Goal: Task Accomplishment & Management: Use online tool/utility

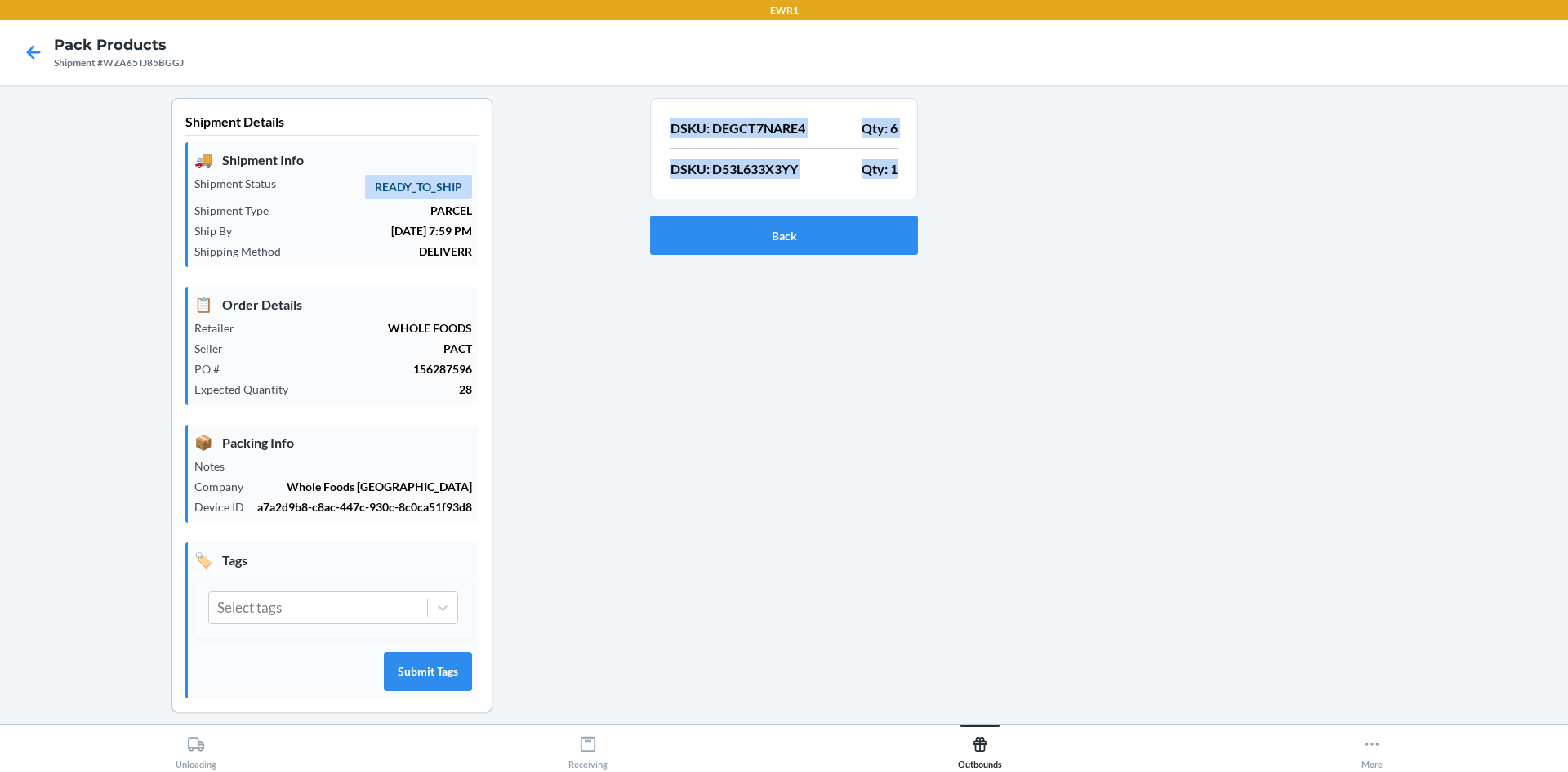
scroll to position [15, 0]
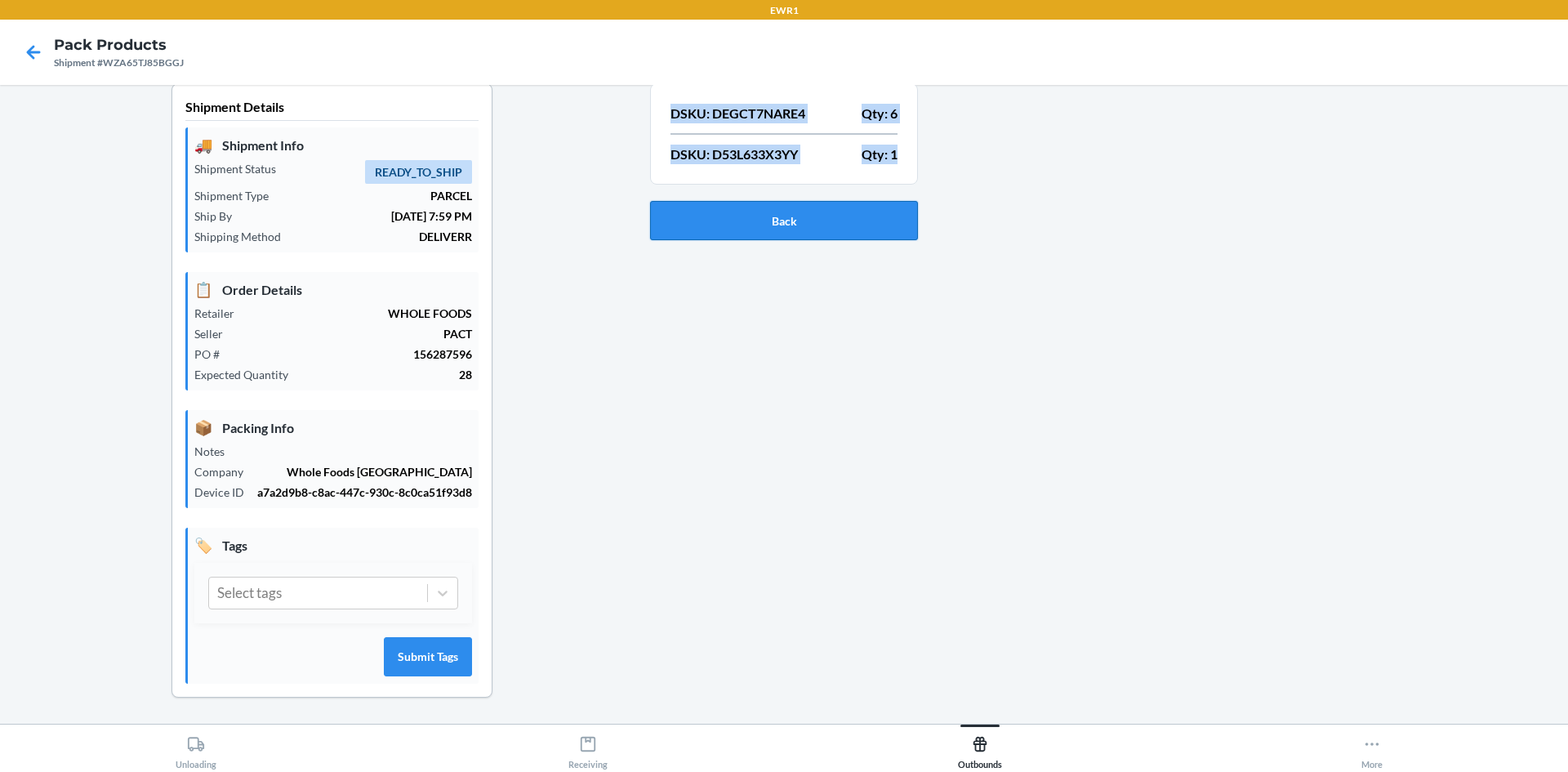
click at [754, 226] on button "Back" at bounding box center [784, 220] width 267 height 39
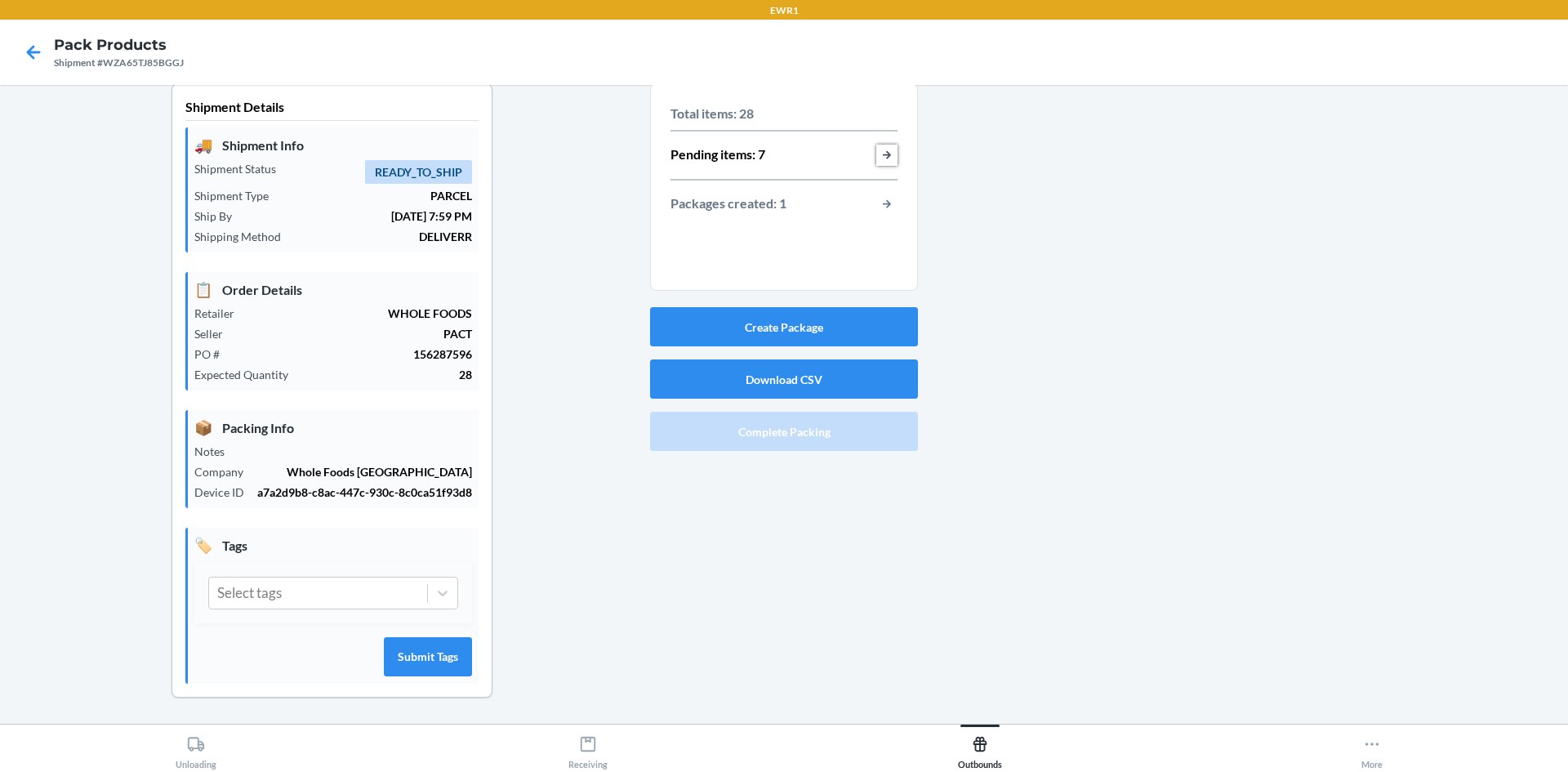
click at [882, 147] on button "button-view-pending-items" at bounding box center [886, 155] width 21 height 21
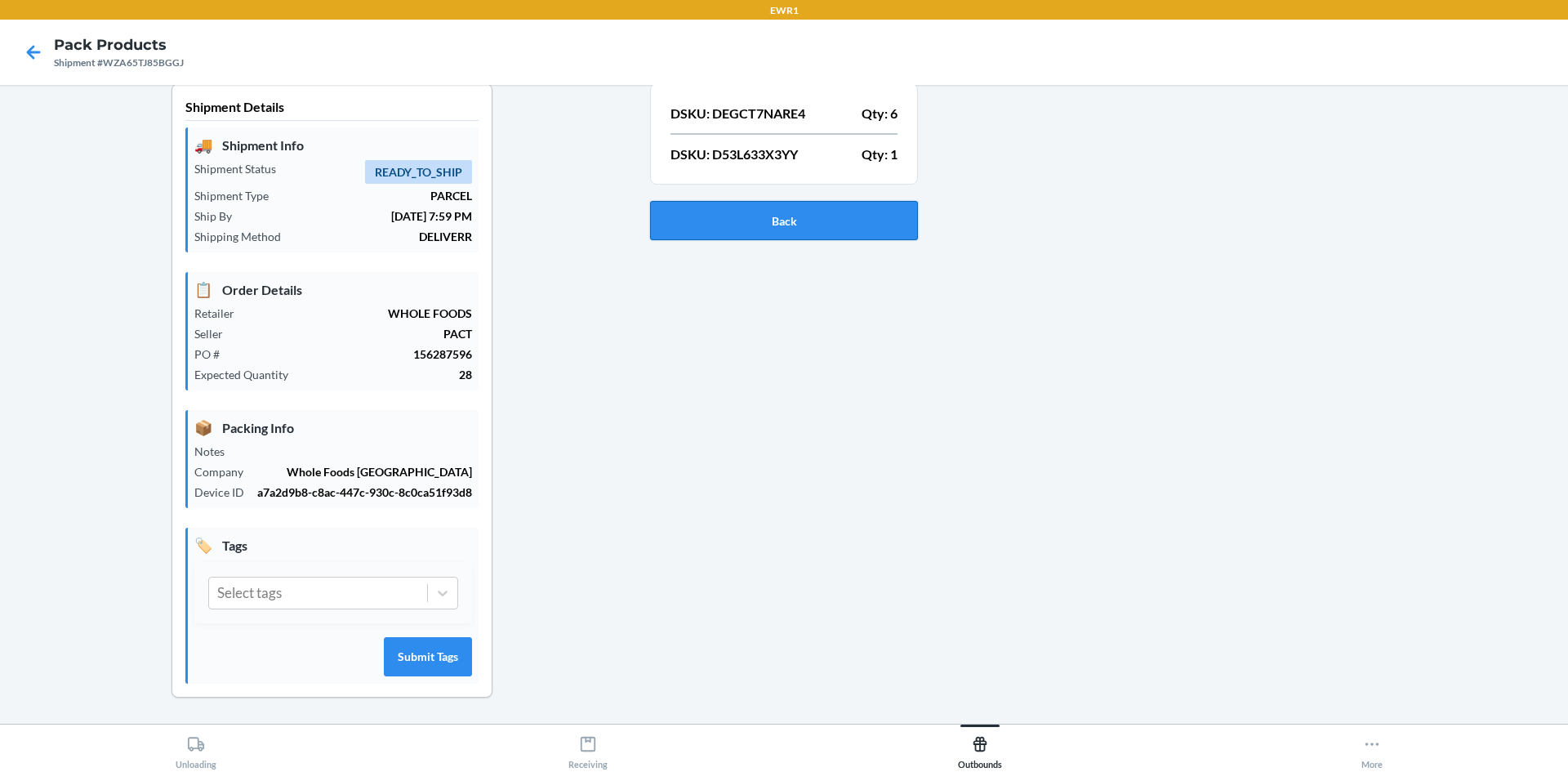
drag, startPoint x: 826, startPoint y: 241, endPoint x: 828, endPoint y: 225, distance: 16.1
click at [828, 232] on div "Back" at bounding box center [784, 220] width 267 height 52
click at [831, 221] on button "Back" at bounding box center [784, 220] width 267 height 39
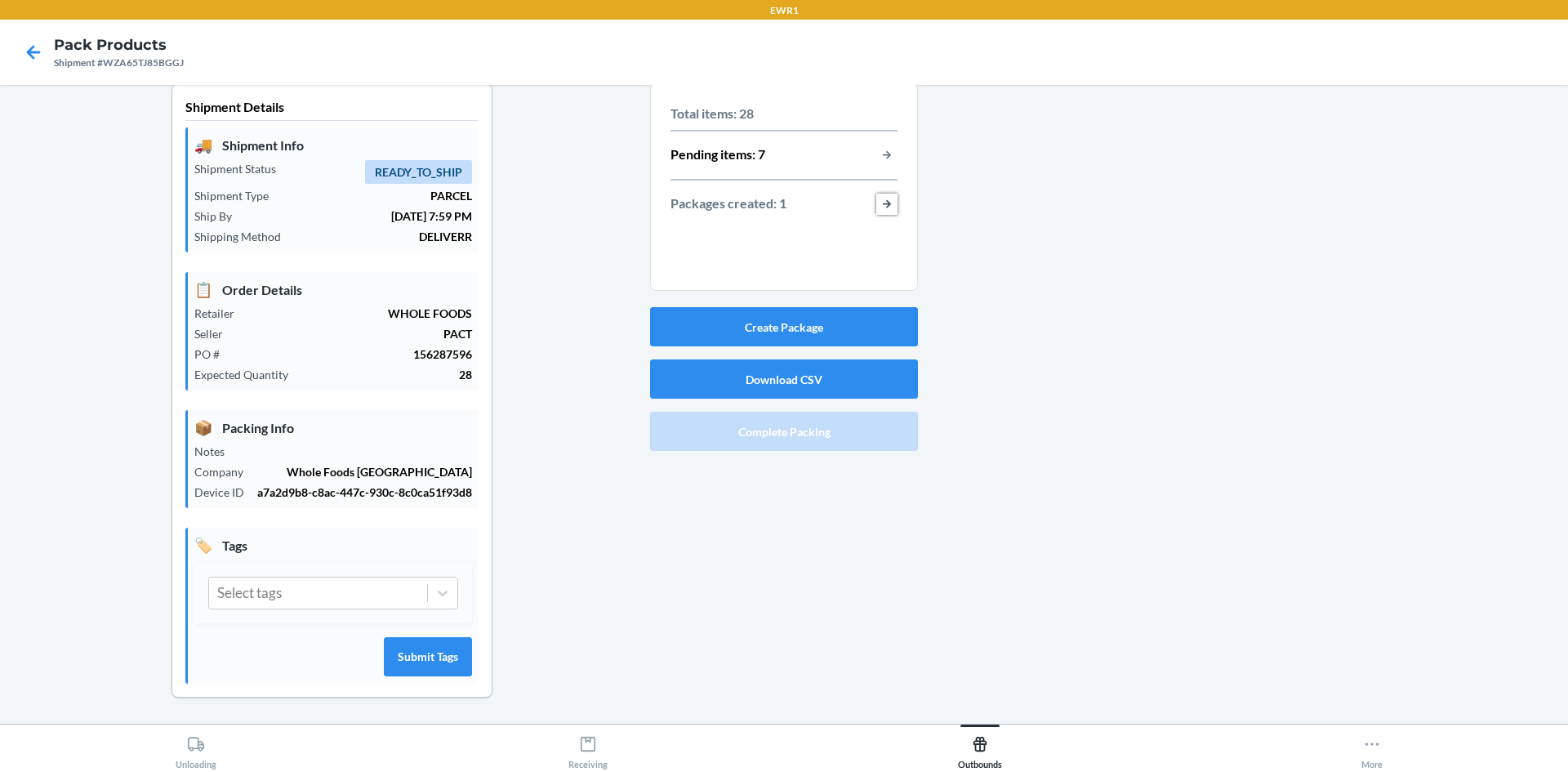
click at [891, 203] on button "button-view-packages-created" at bounding box center [886, 204] width 21 height 21
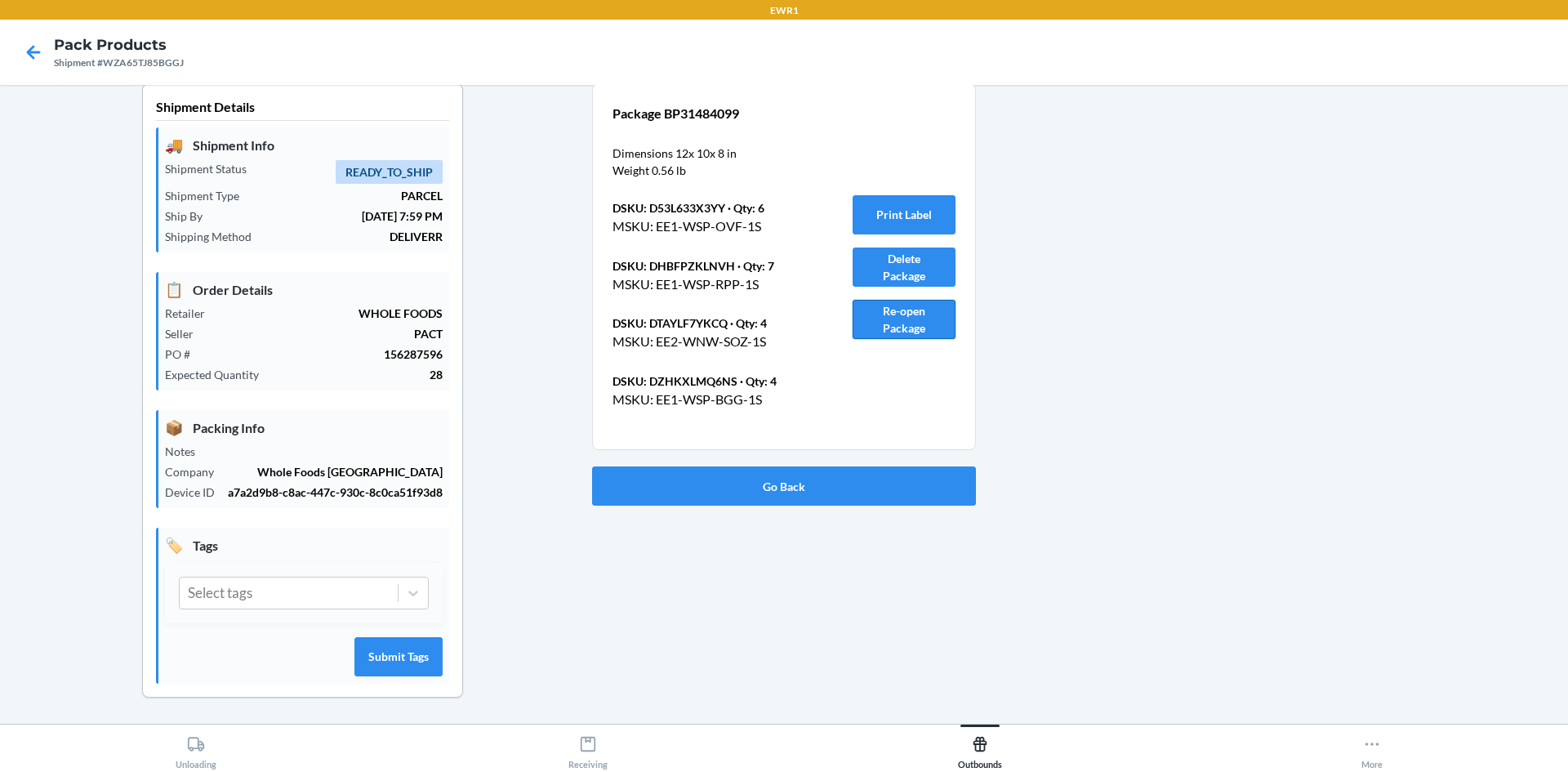
click at [902, 315] on button "Re-open Package" at bounding box center [904, 320] width 103 height 39
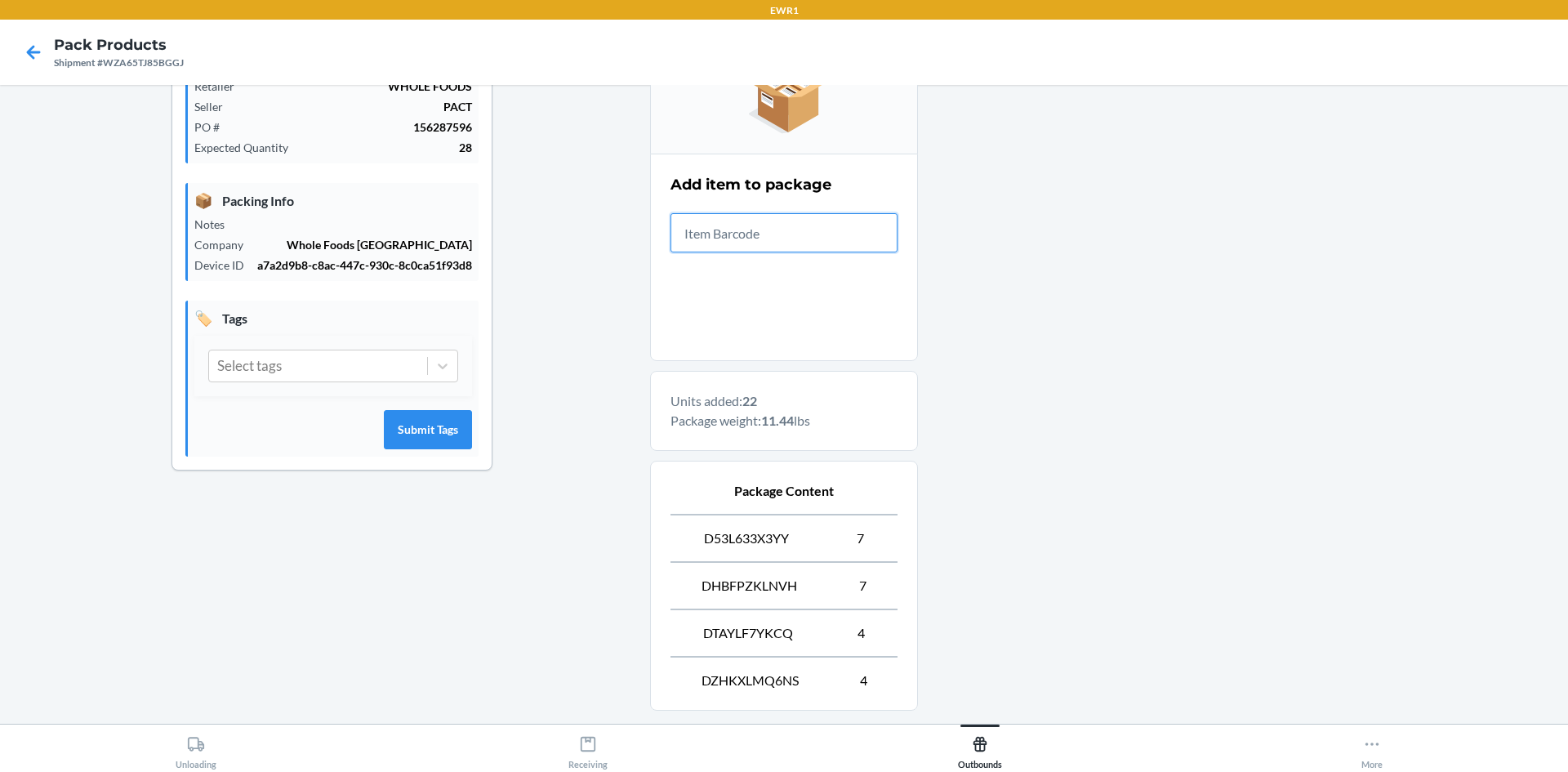
scroll to position [395, 0]
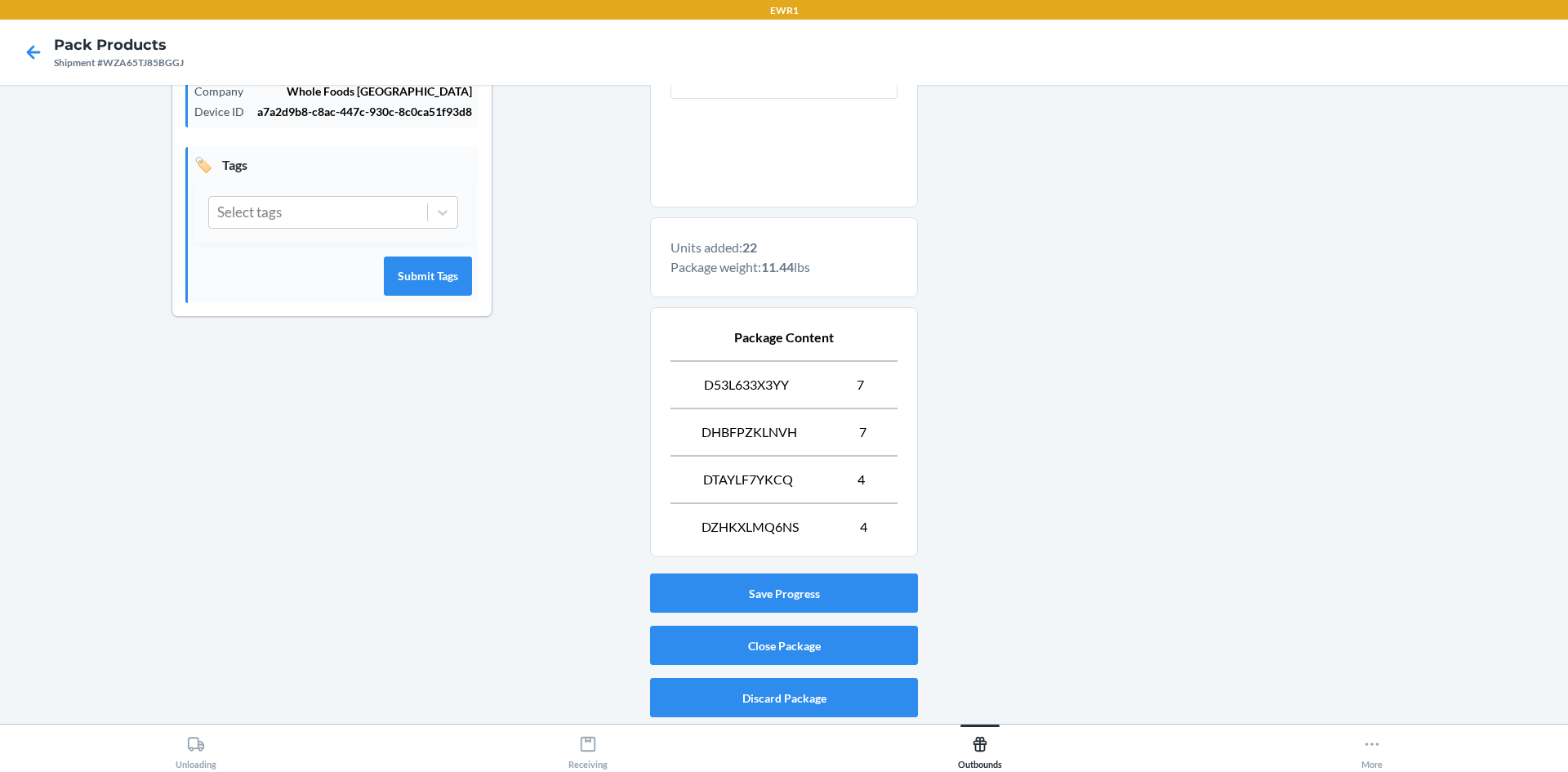
click at [751, 672] on div "Save Progress Close Package Discard Package" at bounding box center [784, 645] width 267 height 157
click at [748, 666] on div "Save Progress Close Package Discard Package" at bounding box center [784, 645] width 267 height 157
click at [744, 654] on button "Close Package" at bounding box center [784, 646] width 267 height 39
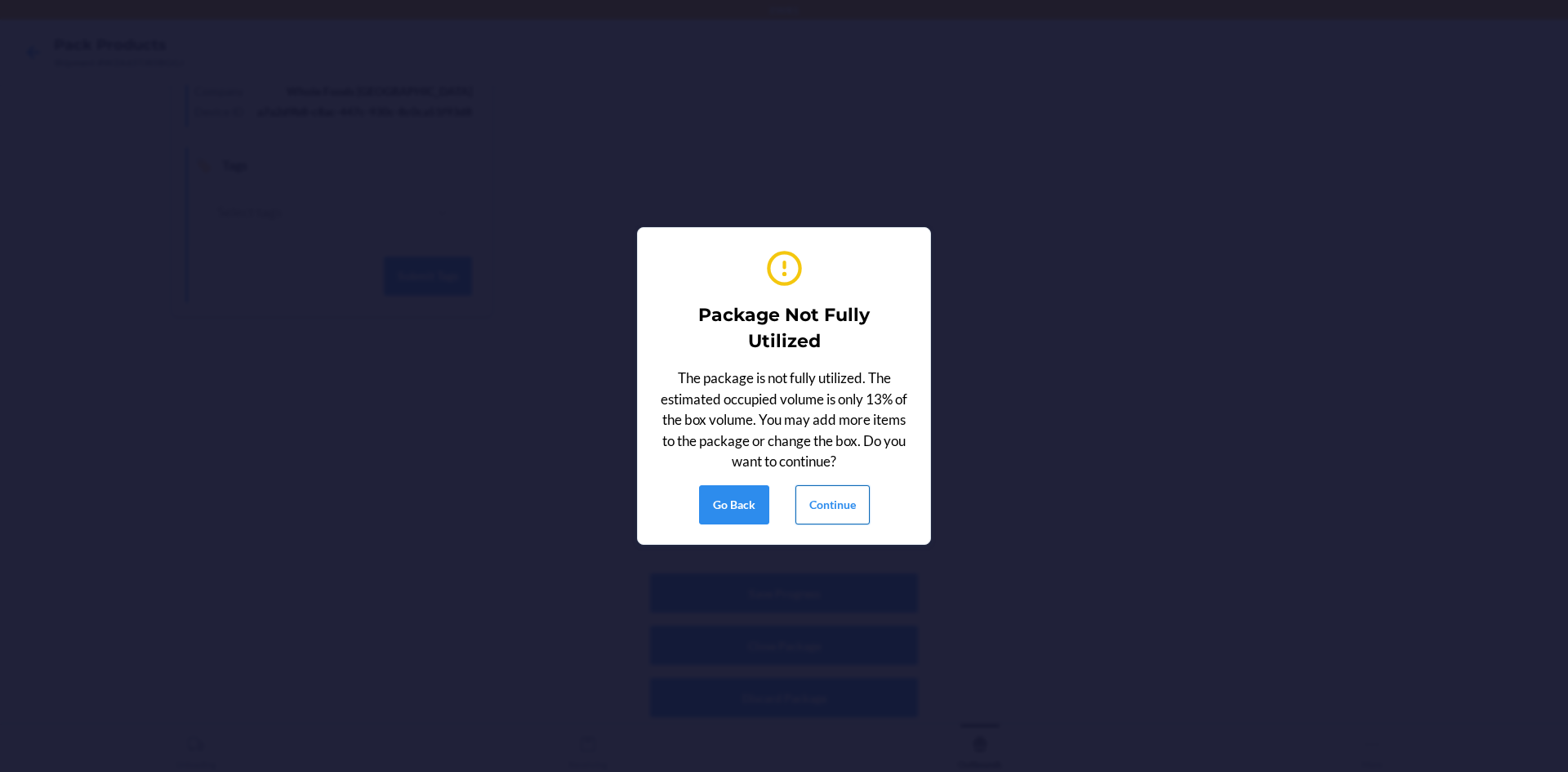
click at [813, 486] on button "Continue" at bounding box center [832, 505] width 75 height 39
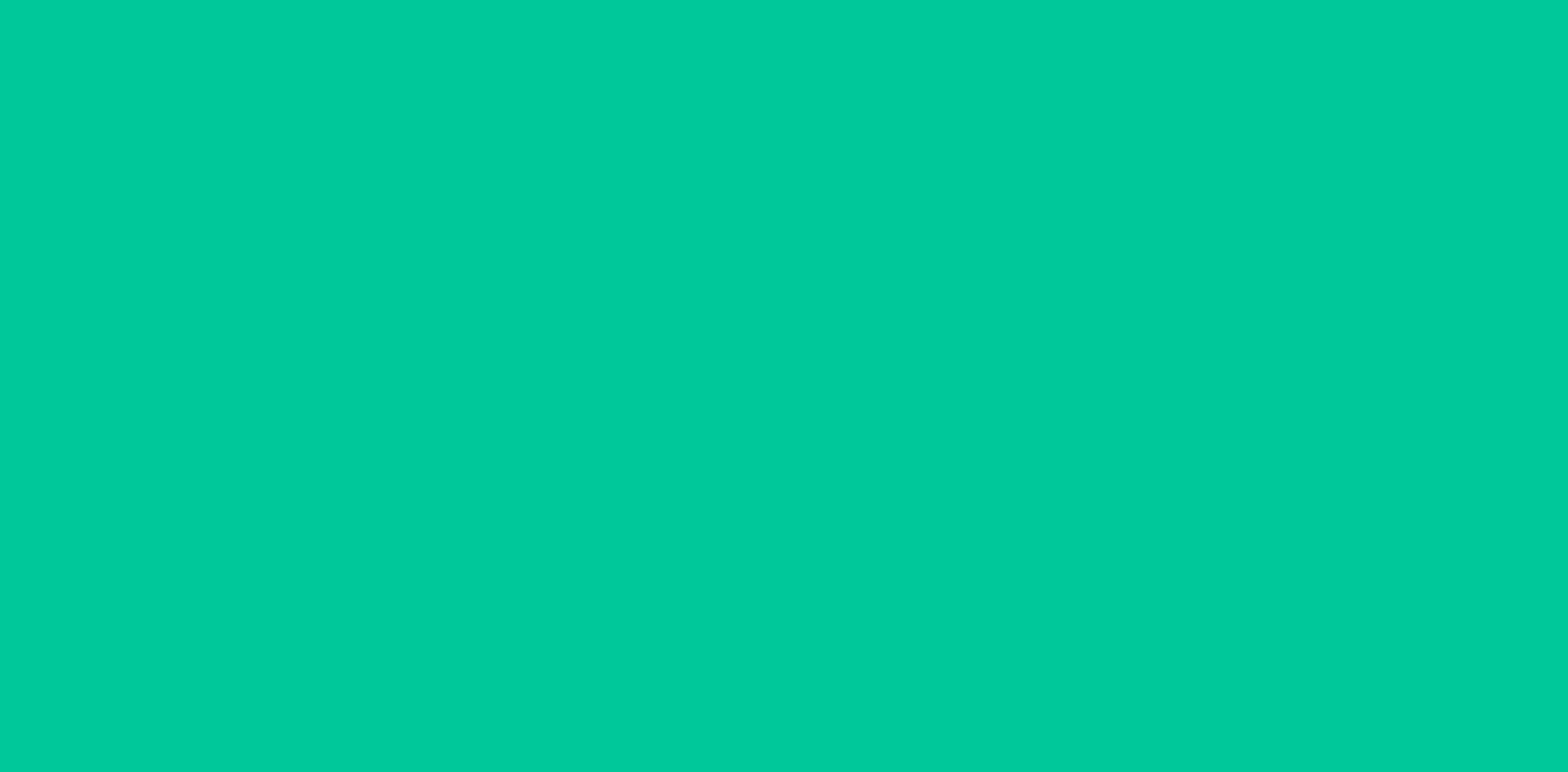
scroll to position [15, 0]
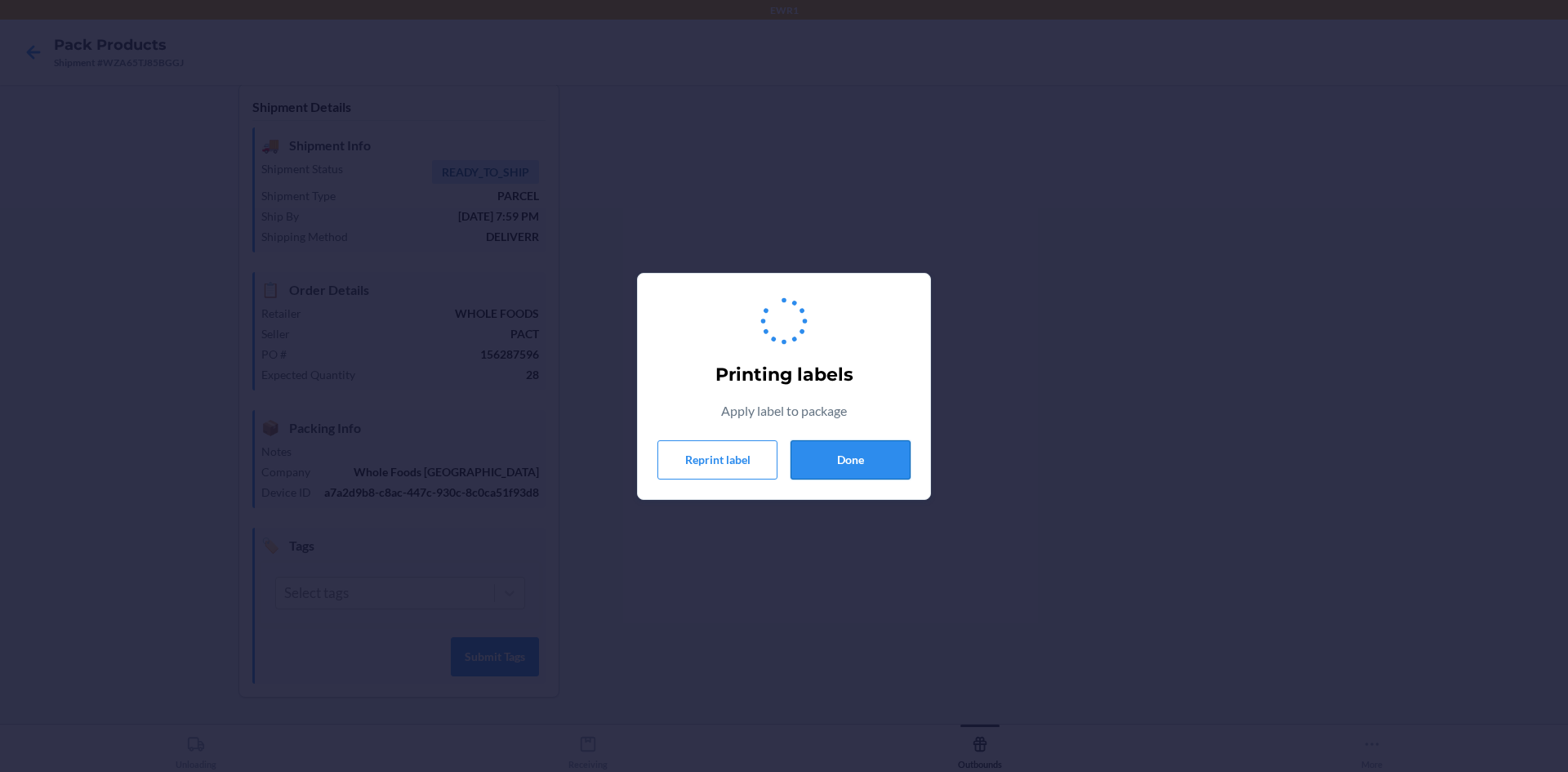
click at [819, 470] on button "Done" at bounding box center [850, 460] width 120 height 39
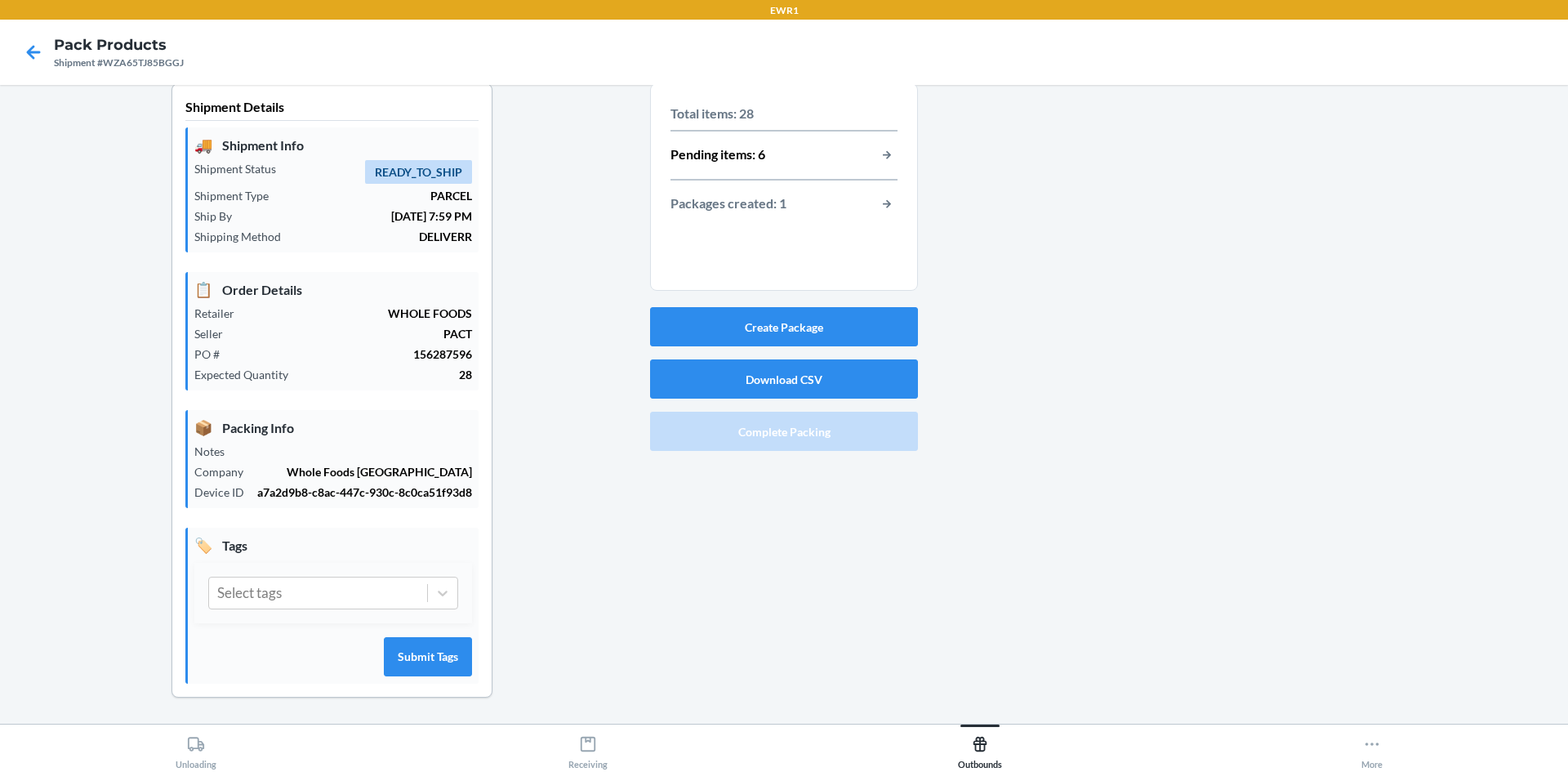
click at [886, 190] on div "Total items: 28 Pending items: 6 Packages created: 1" at bounding box center [784, 159] width 227 height 124
click at [876, 202] on button "button-view-packages-created" at bounding box center [886, 204] width 21 height 21
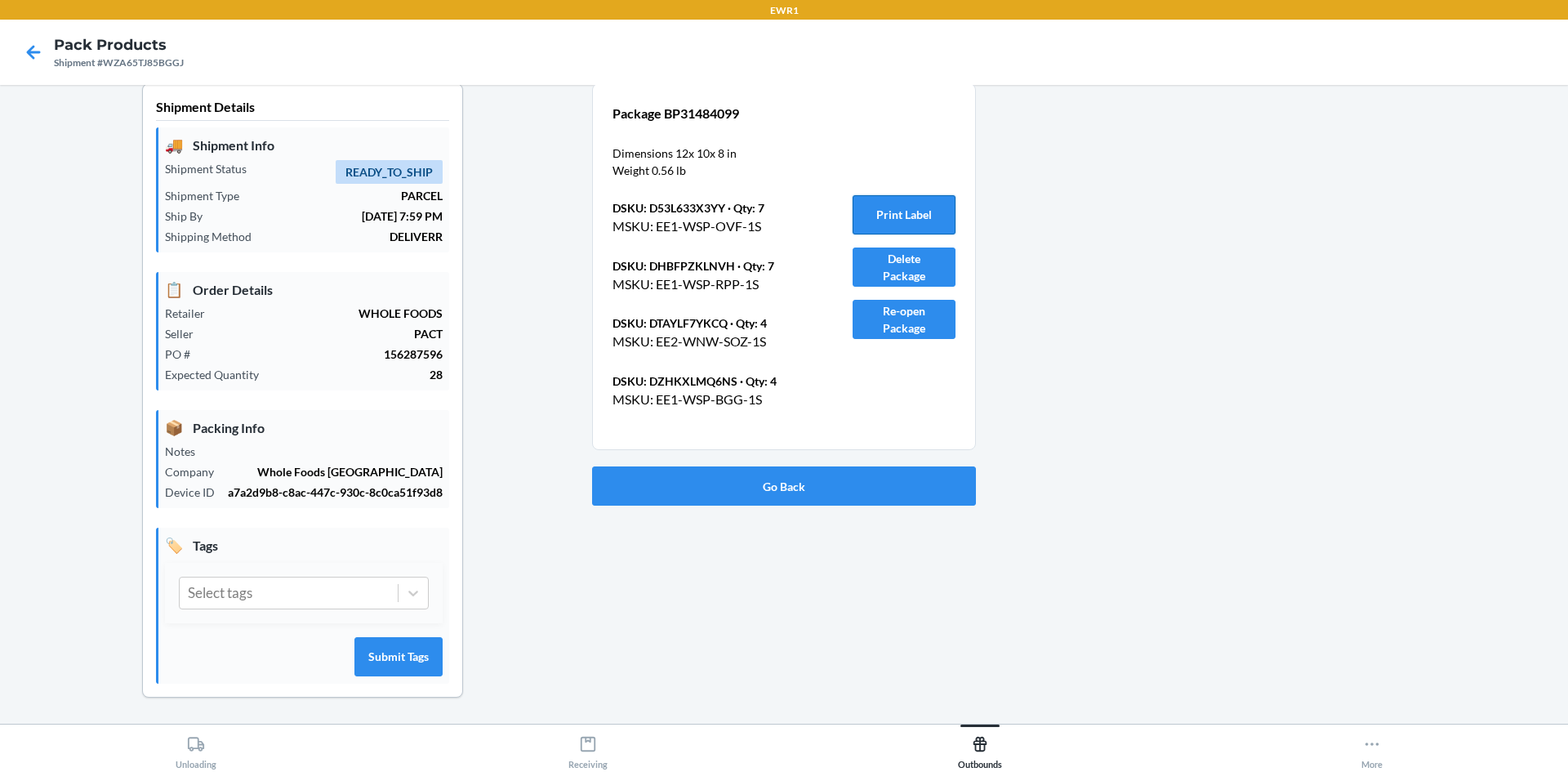
click at [866, 211] on button "Print Label" at bounding box center [904, 215] width 103 height 39
click at [791, 482] on button "Go Back" at bounding box center [784, 486] width 384 height 39
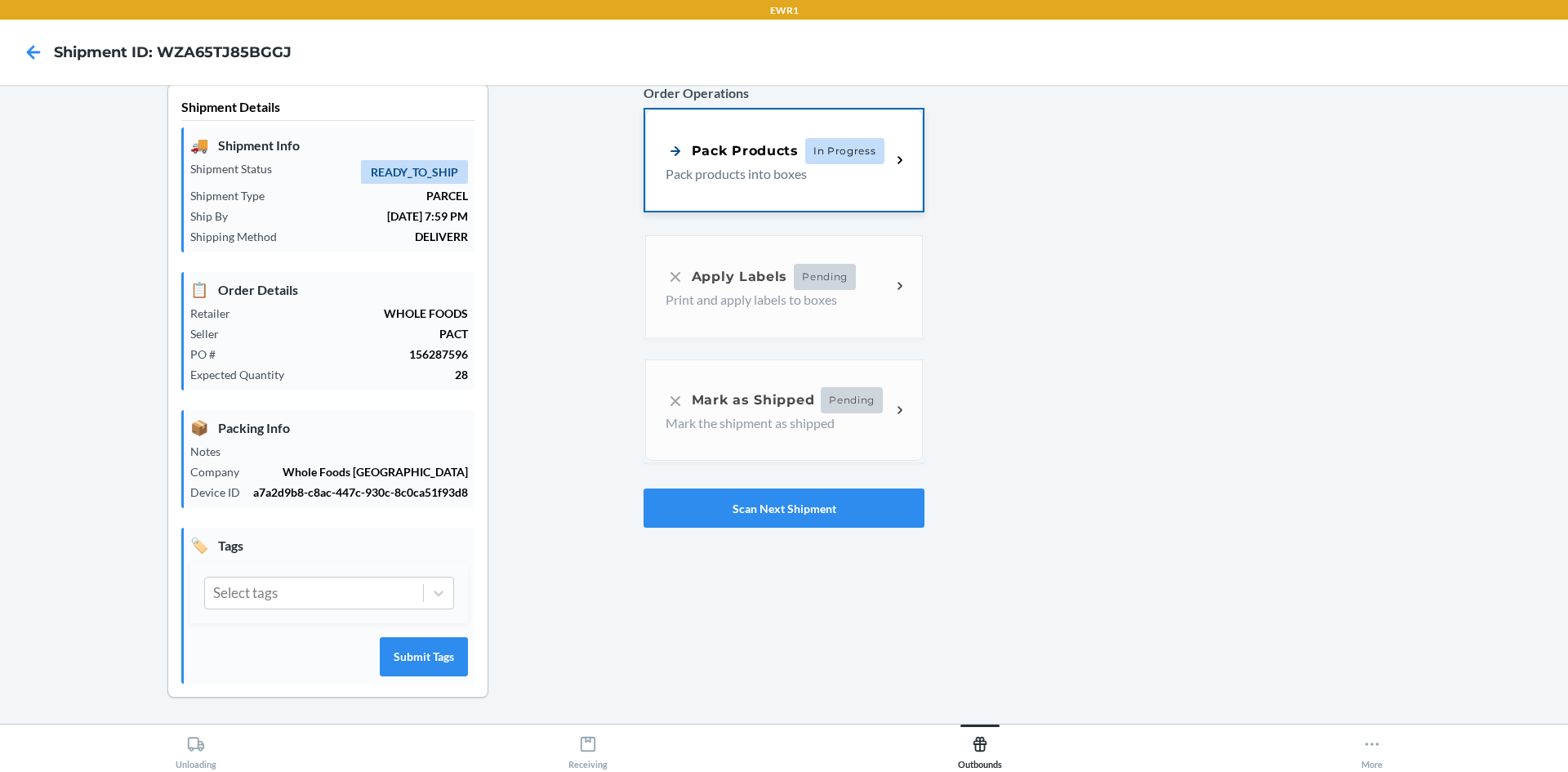
click at [682, 118] on div "Pack Products In Progress Pack products into boxes" at bounding box center [784, 160] width 278 height 101
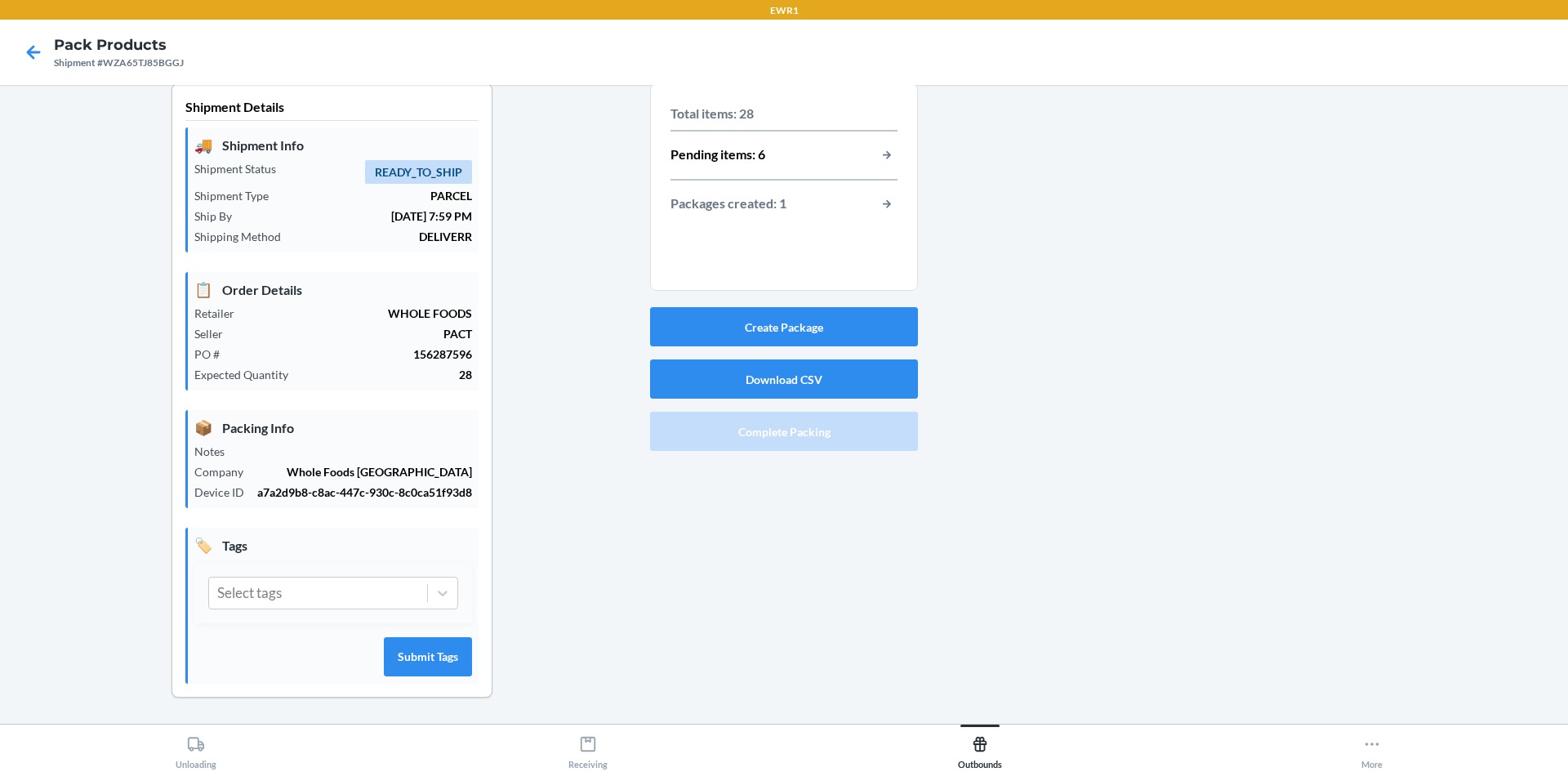
click at [896, 214] on section "Total items: 28 Pending items: 6 Packages created: 1" at bounding box center [784, 187] width 267 height 208
click at [866, 195] on div "Packages created: 1" at bounding box center [784, 204] width 227 height 21
drag, startPoint x: 881, startPoint y: 157, endPoint x: 874, endPoint y: 150, distance: 9.9
click at [876, 150] on button "button-view-pending-items" at bounding box center [886, 155] width 21 height 21
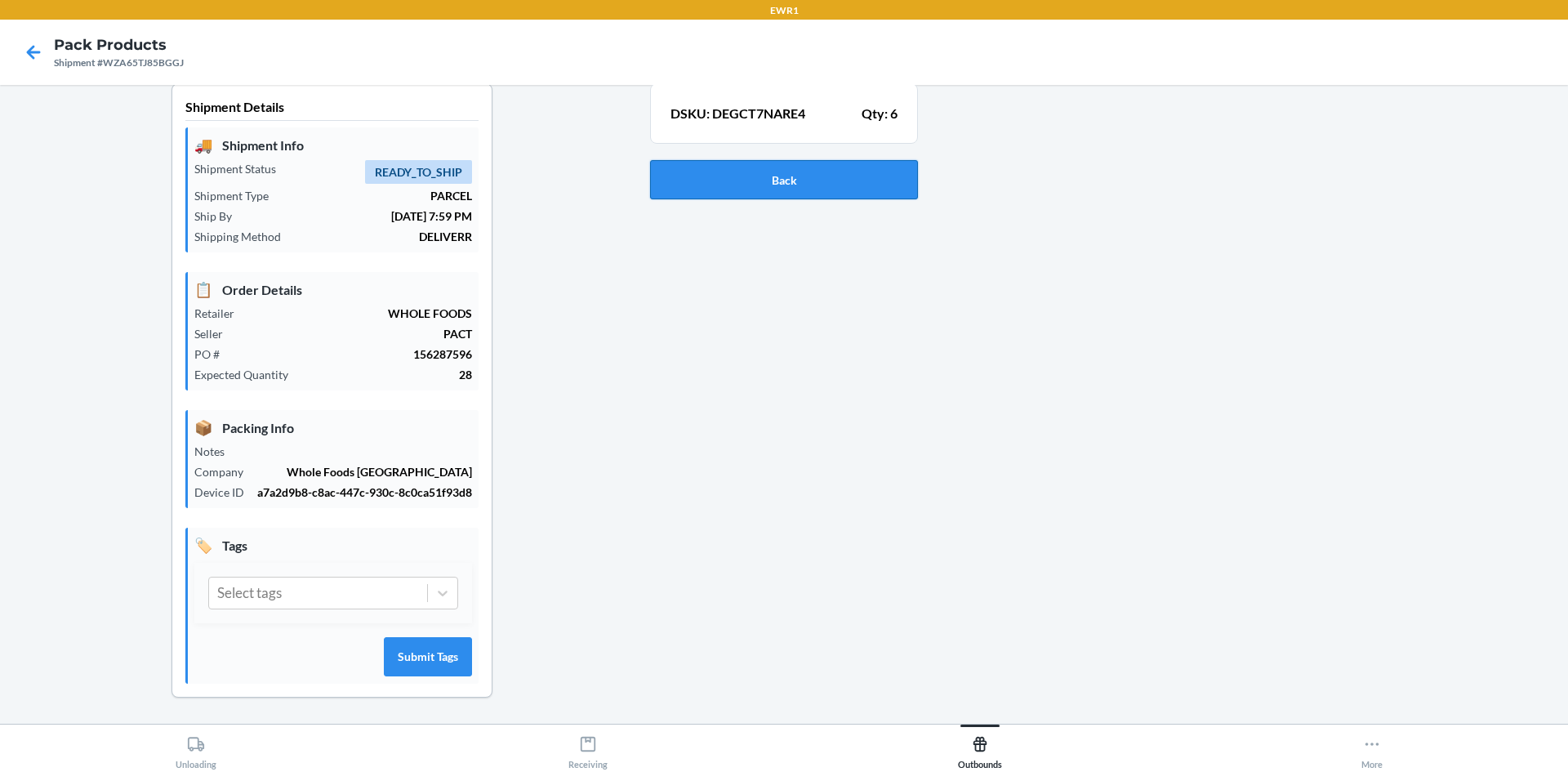
click at [819, 190] on button "Back" at bounding box center [784, 180] width 267 height 39
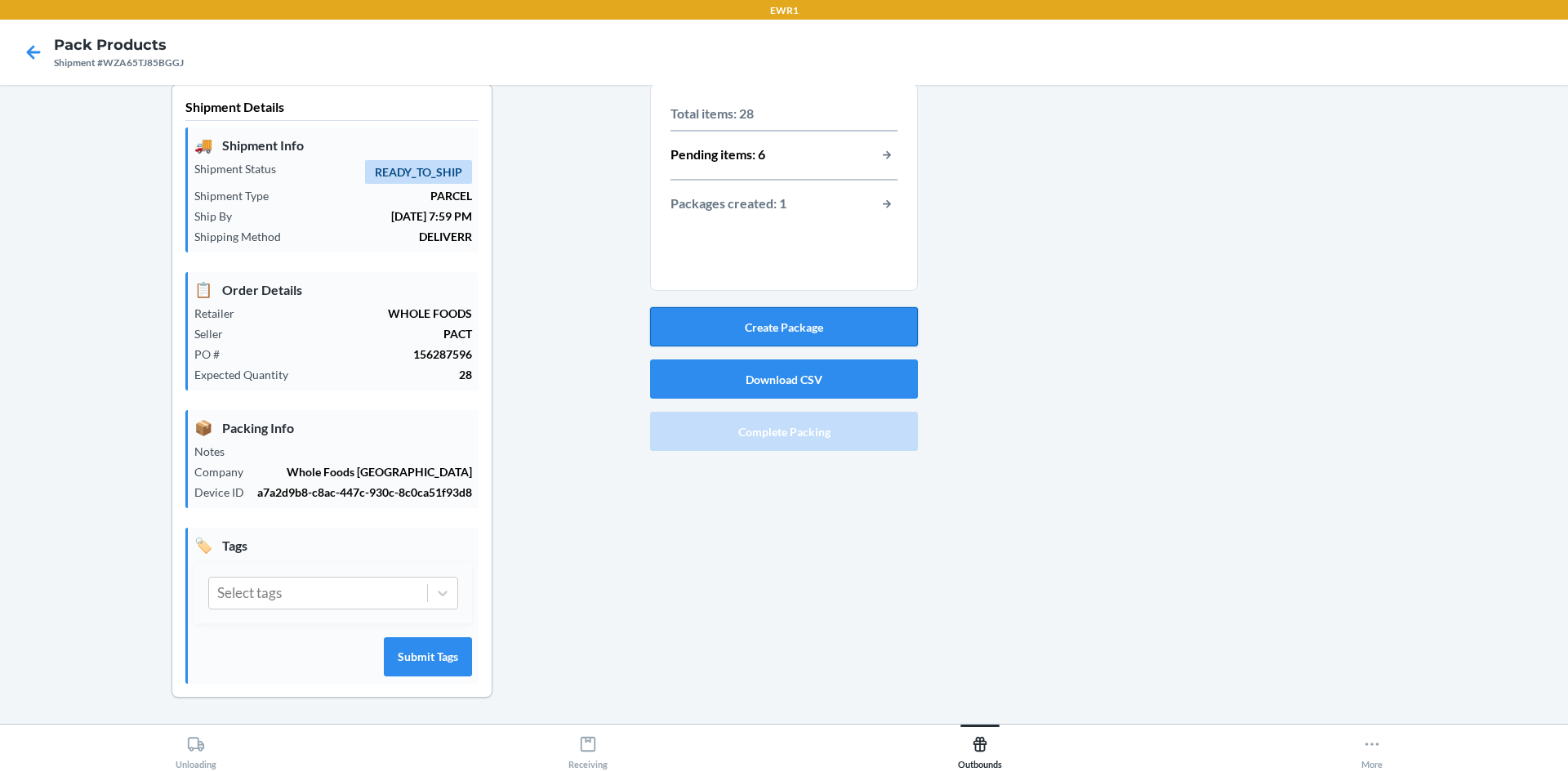
click at [757, 328] on button "Create Package" at bounding box center [784, 327] width 267 height 39
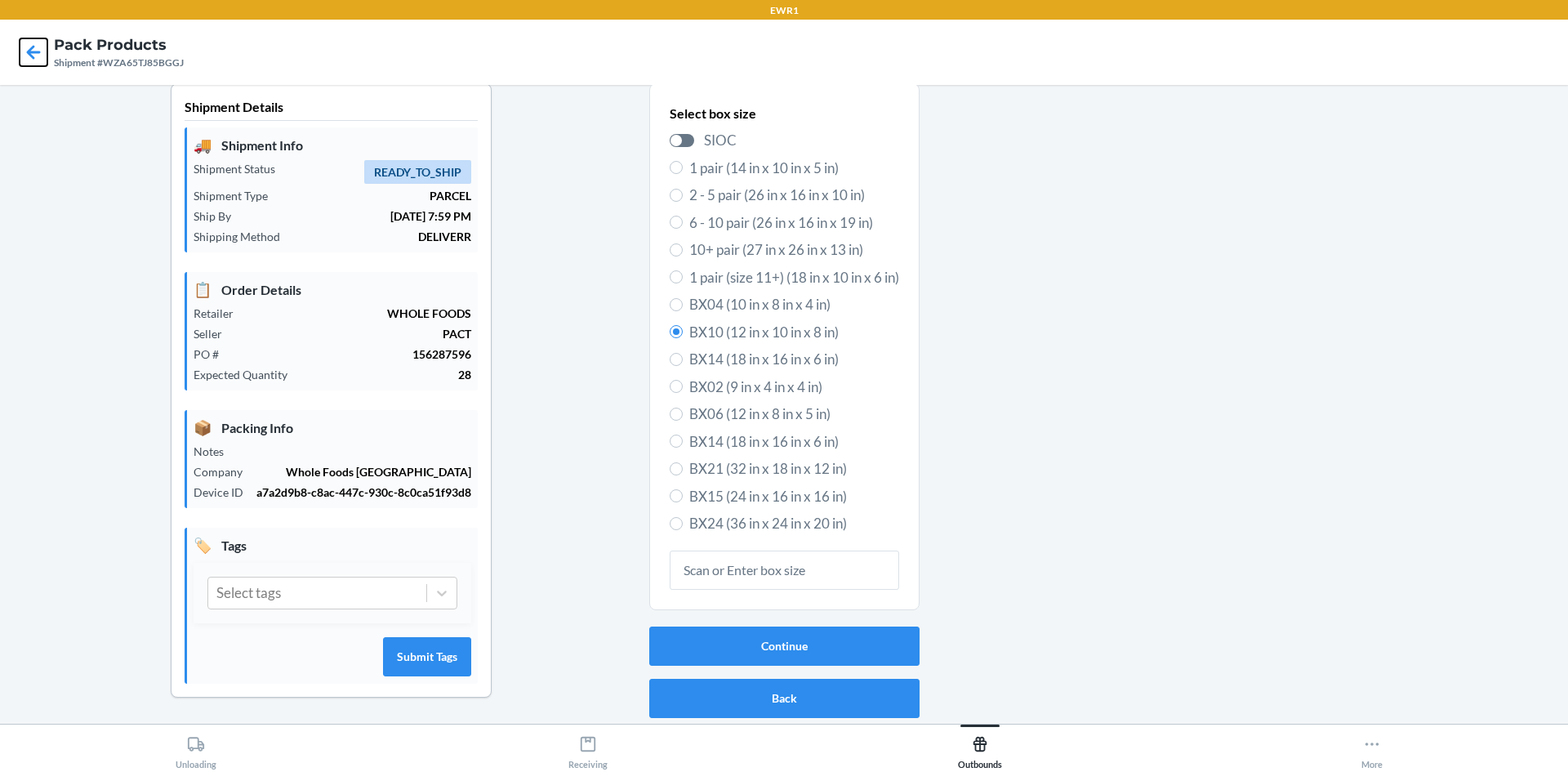
click at [35, 61] on icon at bounding box center [33, 52] width 27 height 27
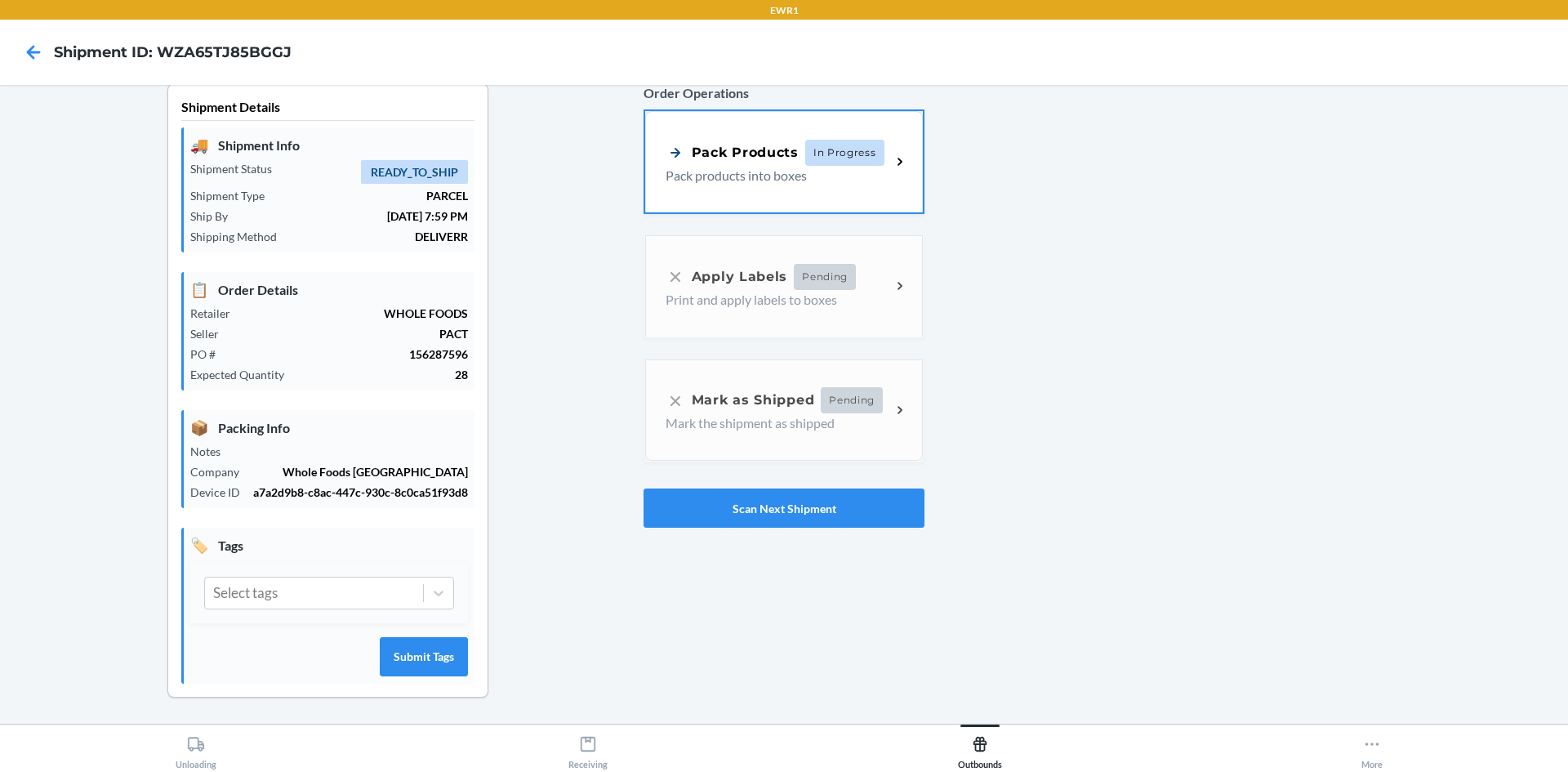
click at [874, 109] on div "Order Operations Pack Products In Progress Pack products into boxes Apply Label…" at bounding box center [784, 305] width 281 height 457
click at [879, 142] on div "Pack Products In Progress" at bounding box center [778, 151] width 225 height 26
click at [663, 489] on button "Scan Next Shipment" at bounding box center [784, 509] width 281 height 39
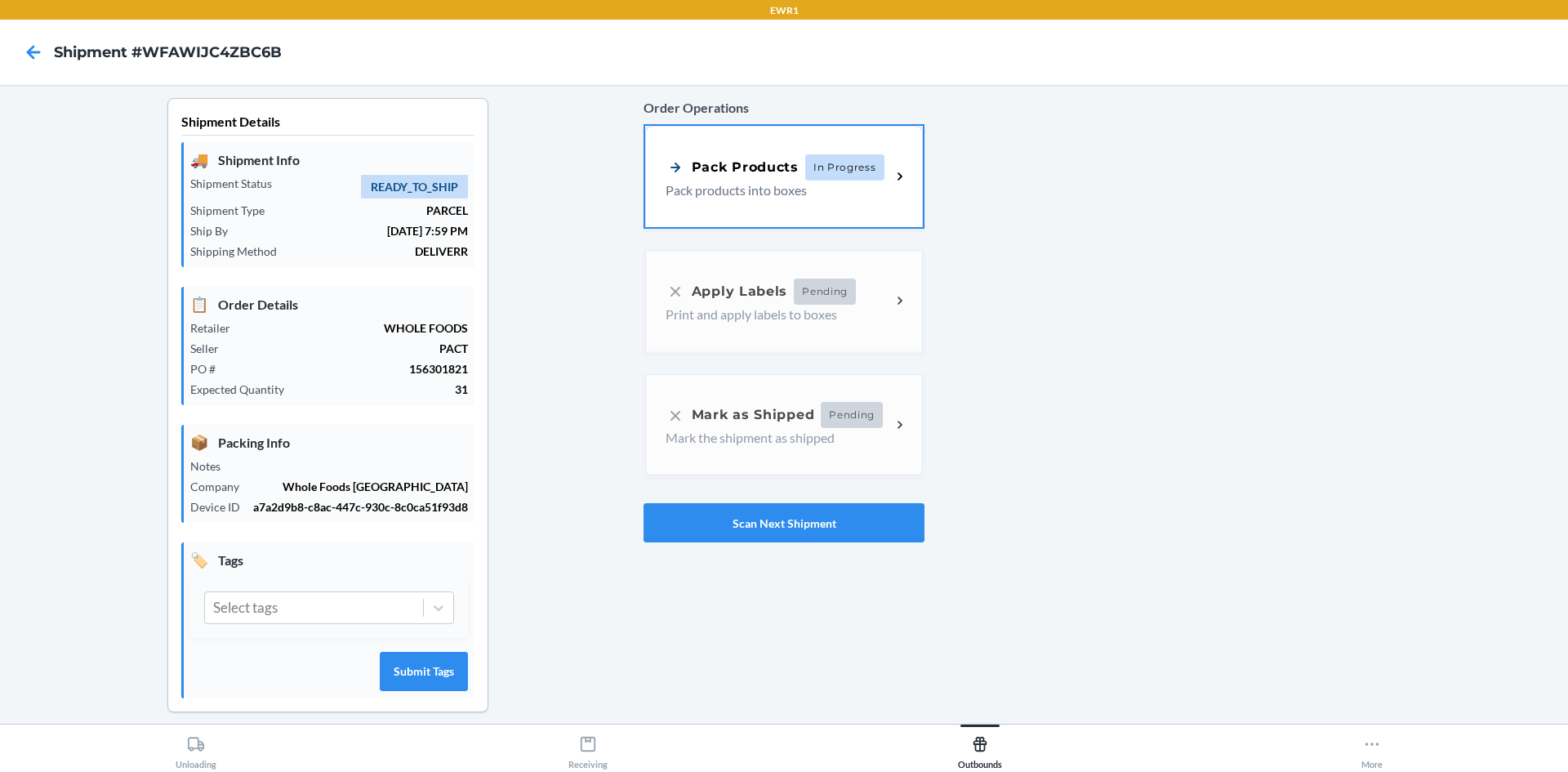
click at [729, 231] on div "Order Operations Pack Products In Progress Pack products into boxes Apply Label…" at bounding box center [784, 320] width 281 height 457
click at [863, 146] on div "Pack Products In Progress Pack products into boxes" at bounding box center [784, 175] width 278 height 101
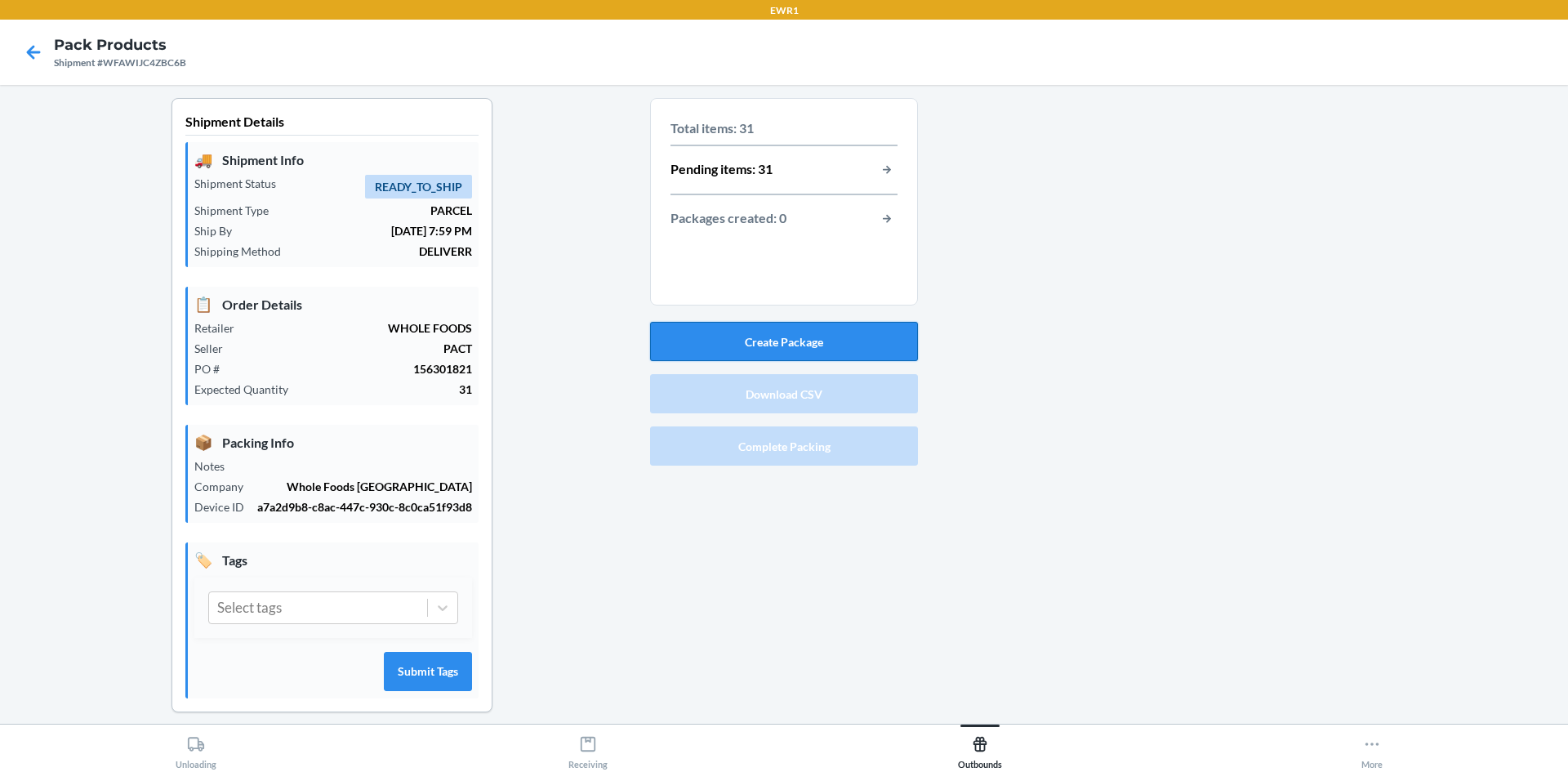
click at [841, 348] on button "Create Package" at bounding box center [784, 341] width 267 height 39
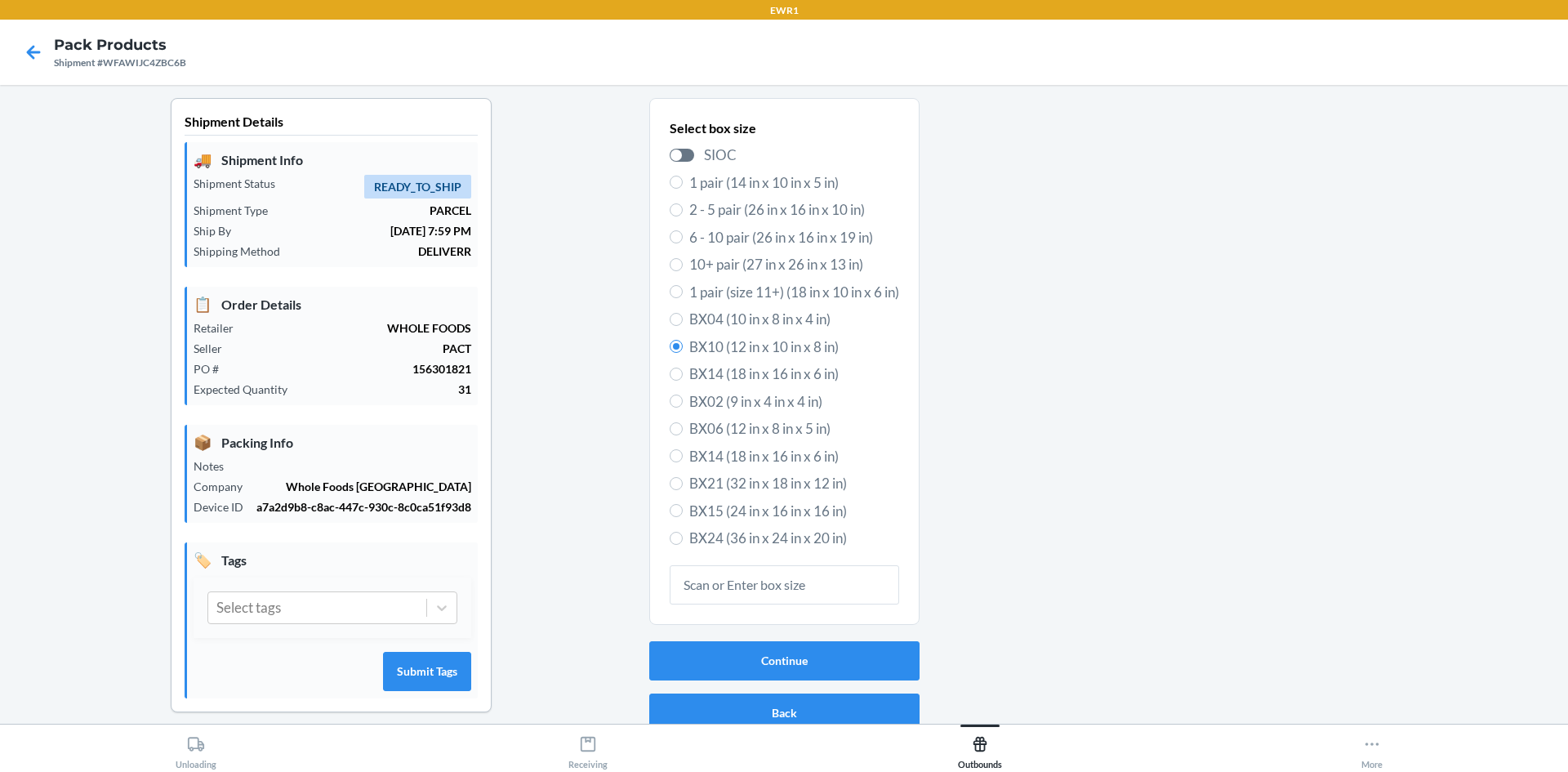
click at [700, 459] on span "BX14 (18 in x 16 in x 6 in)" at bounding box center [794, 456] width 210 height 21
click at [682, 459] on input "BX14 (18 in x 16 in x 6 in)" at bounding box center [676, 455] width 13 height 13
radio input "true"
radio input "false"
click at [847, 652] on button "Continue" at bounding box center [784, 661] width 270 height 39
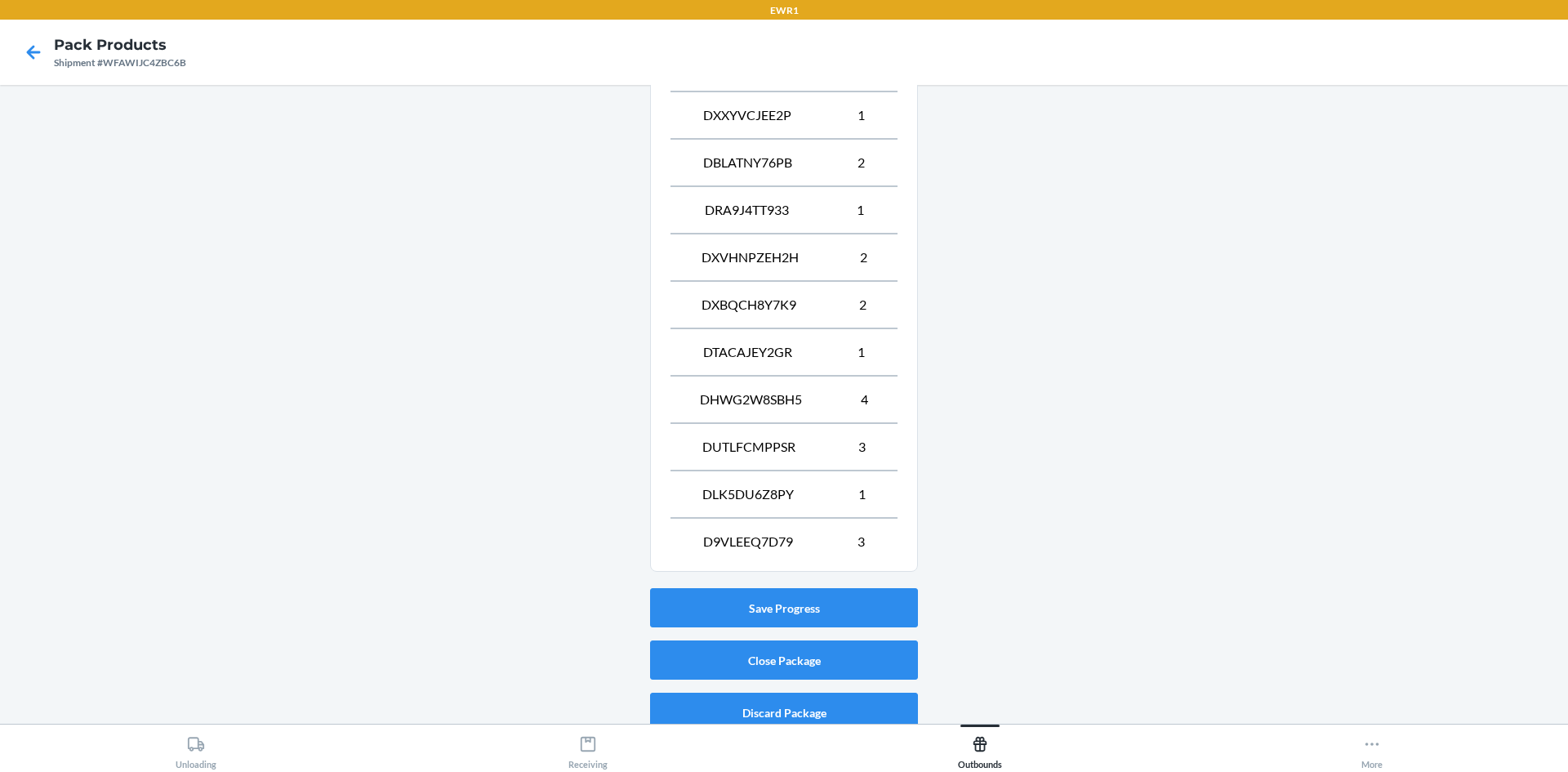
scroll to position [727, 0]
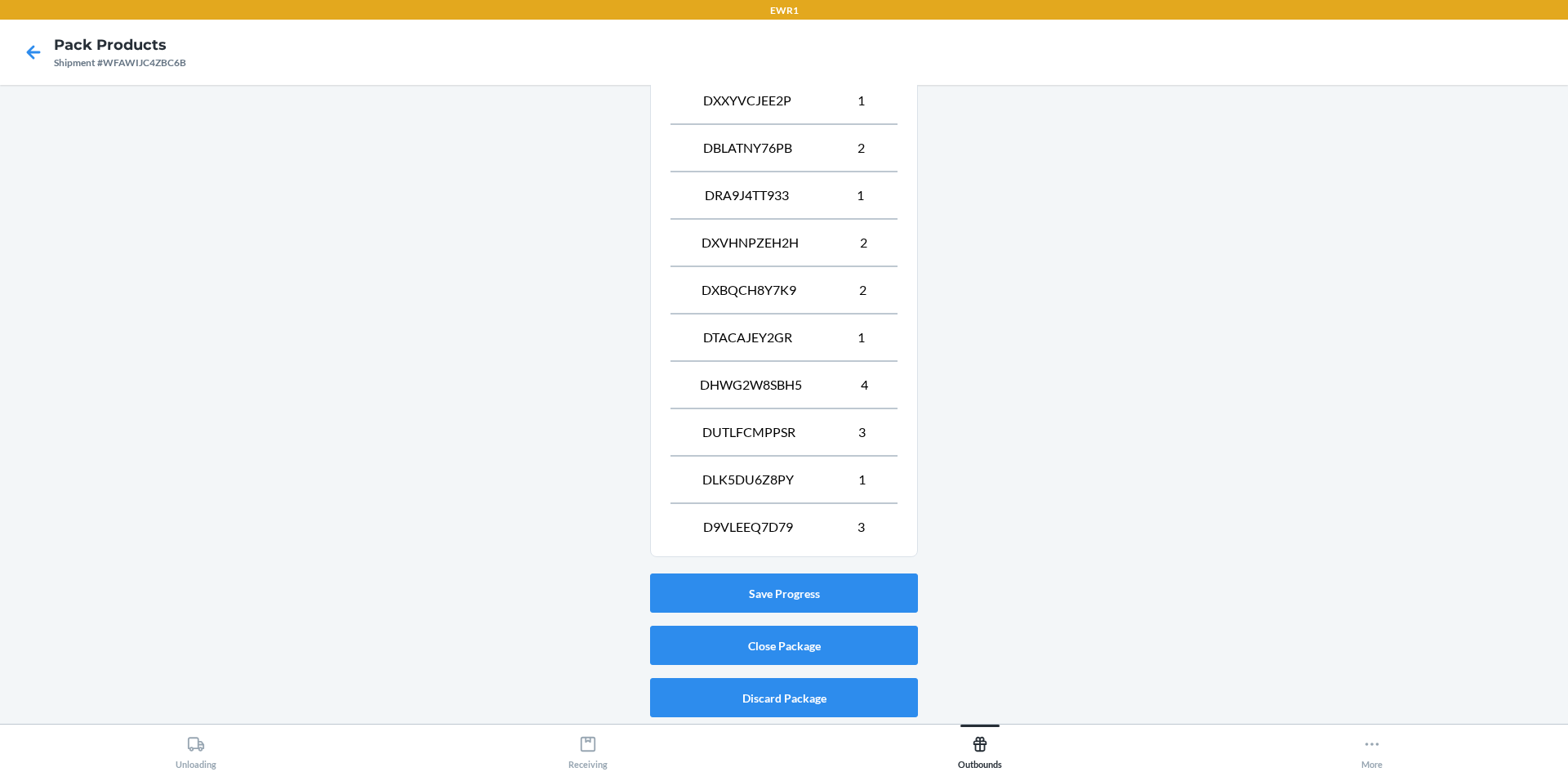
click at [823, 572] on div "Save Progress Close Package Discard Package" at bounding box center [784, 645] width 267 height 157
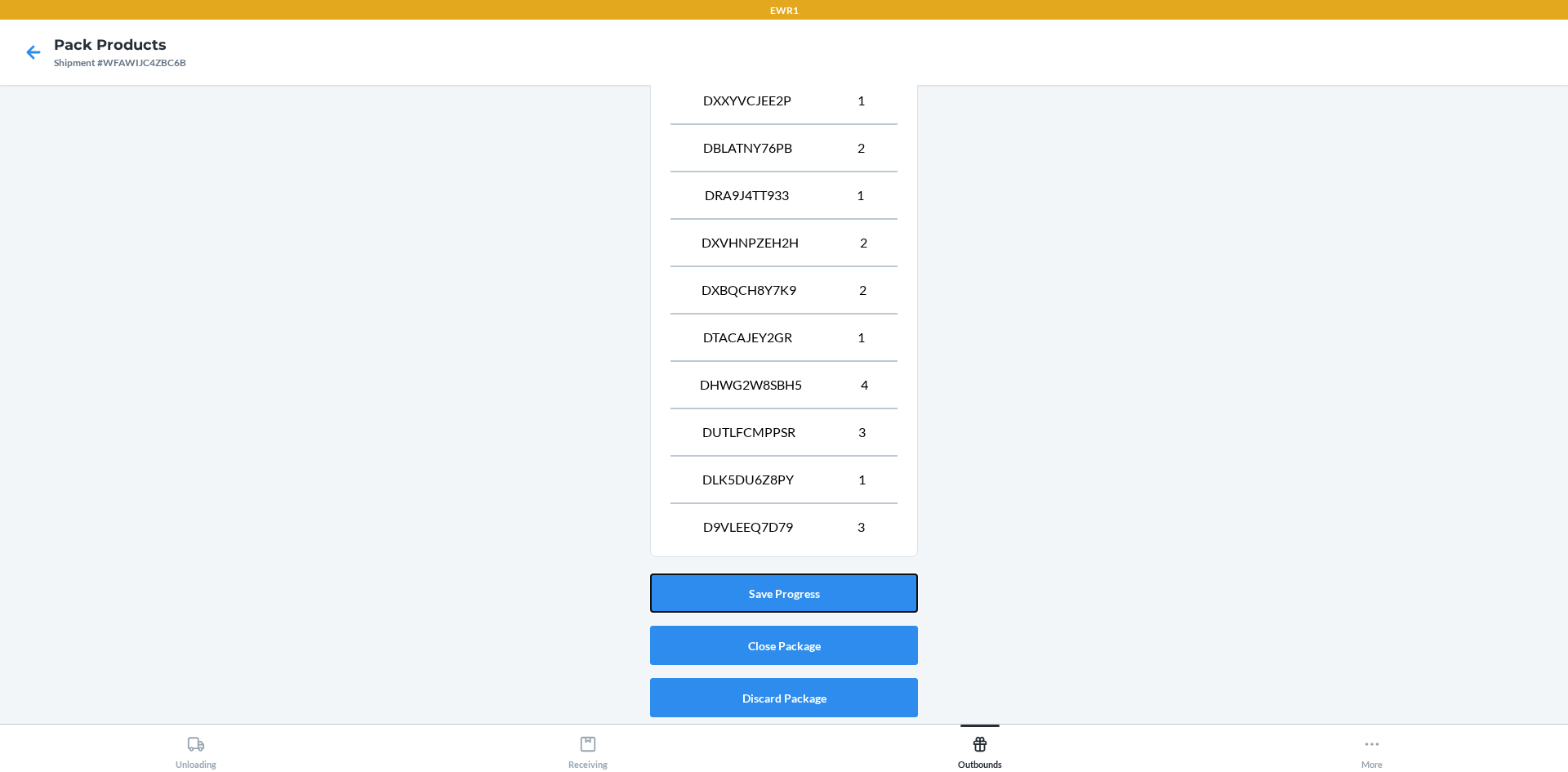
click at [827, 574] on button "Save Progress" at bounding box center [784, 594] width 267 height 39
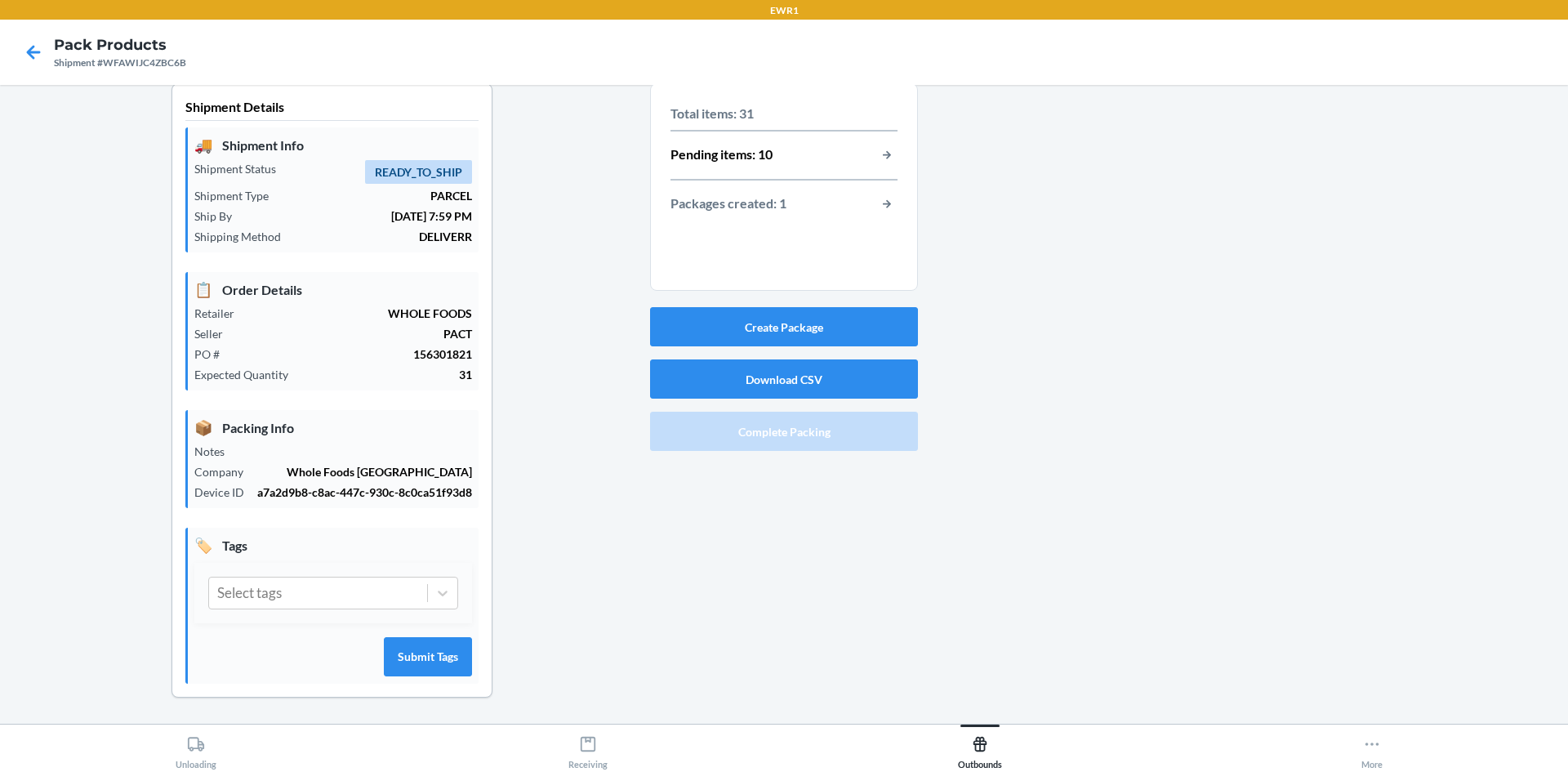
scroll to position [0, 0]
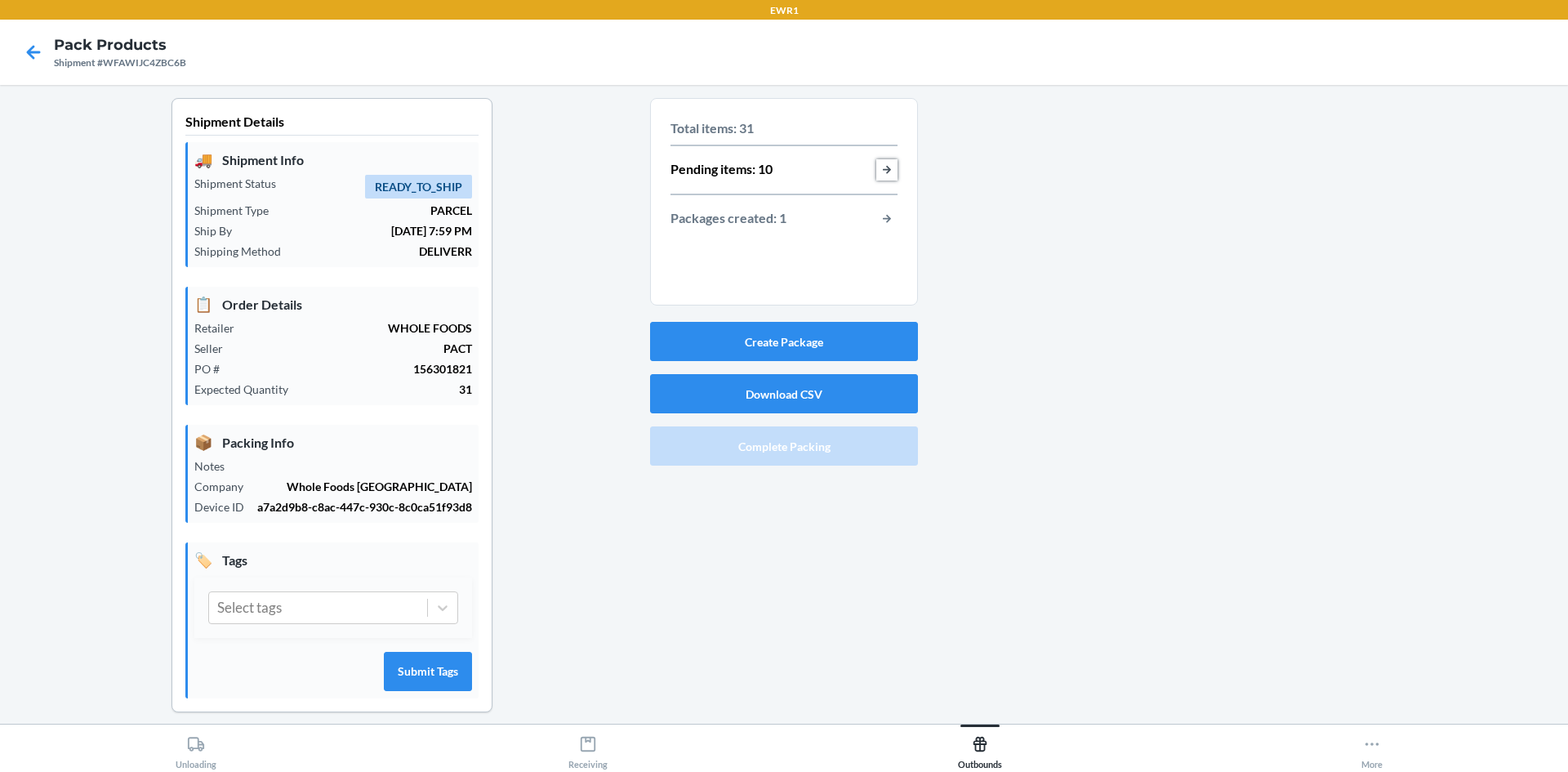
click at [876, 168] on button "button-view-pending-items" at bounding box center [886, 170] width 21 height 21
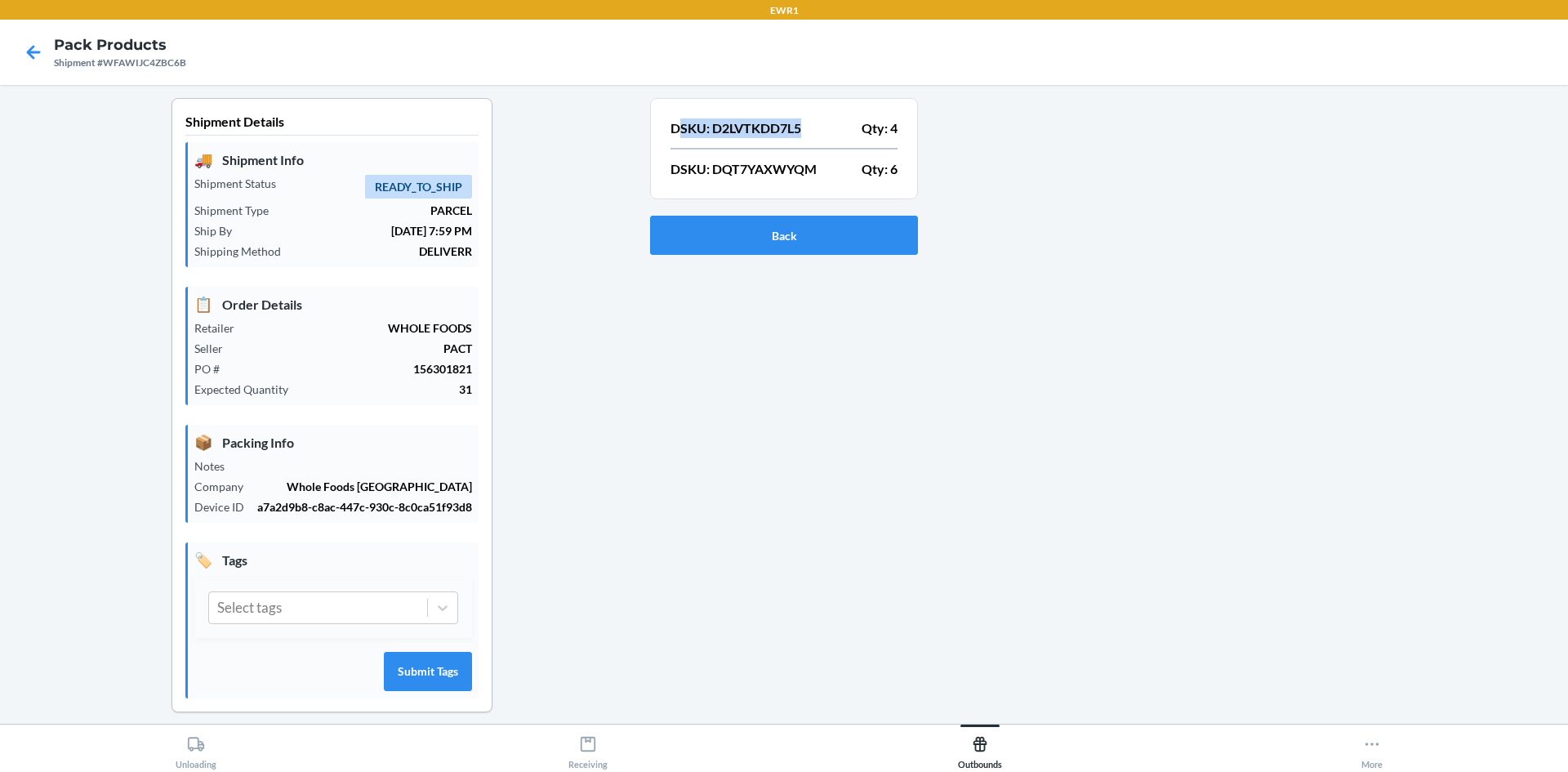
drag, startPoint x: 670, startPoint y: 132, endPoint x: 801, endPoint y: 139, distance: 131.2
click at [801, 139] on div "DSKU: D2LVTKDD7L5 Qty: 4 DSKU: DQT7YAXWYQM Qty: 6" at bounding box center [784, 148] width 227 height 70
click at [670, 132] on p "DSKU: D2LVTKDD7L5" at bounding box center [736, 128] width 130 height 20
drag, startPoint x: 666, startPoint y: 130, endPoint x: 1217, endPoint y: 109, distance: 551.4
click at [1217, 110] on div "Shipment Details 🚚 Shipment Info Shipment Status READY_TO_SHIP Shipment Type PA…" at bounding box center [784, 418] width 1541 height 641
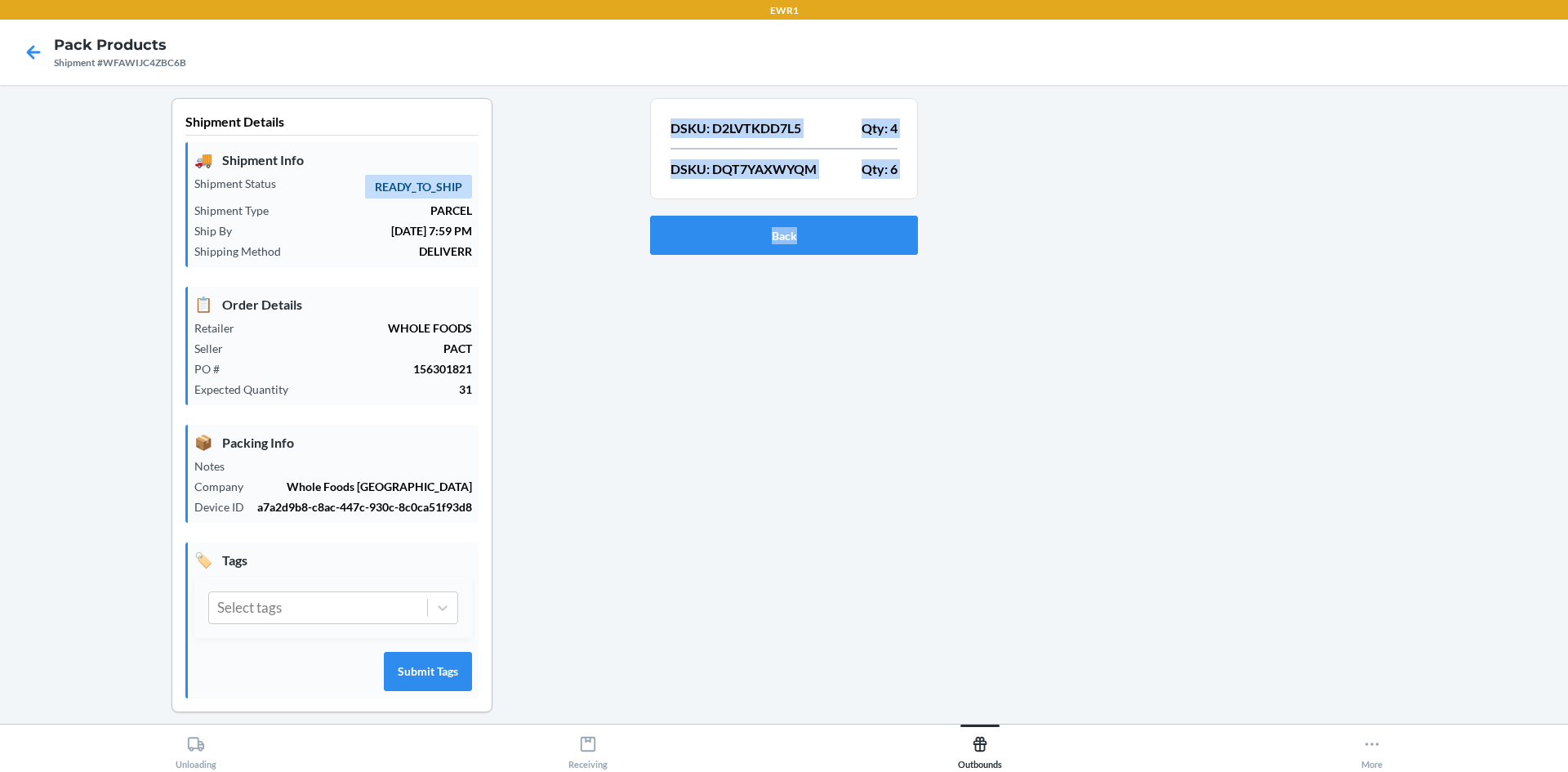
drag, startPoint x: 953, startPoint y: 226, endPoint x: 936, endPoint y: 220, distance: 18.0
click at [953, 224] on div at bounding box center [1235, 418] width 637 height 641
drag, startPoint x: 917, startPoint y: 171, endPoint x: 901, endPoint y: 160, distance: 19.4
click at [917, 169] on div at bounding box center [1235, 418] width 637 height 641
click at [560, 154] on div "Shipment Details 🚚 Shipment Info Shipment Status READY_TO_SHIP Shipment Type PA…" at bounding box center [331, 418] width 637 height 641
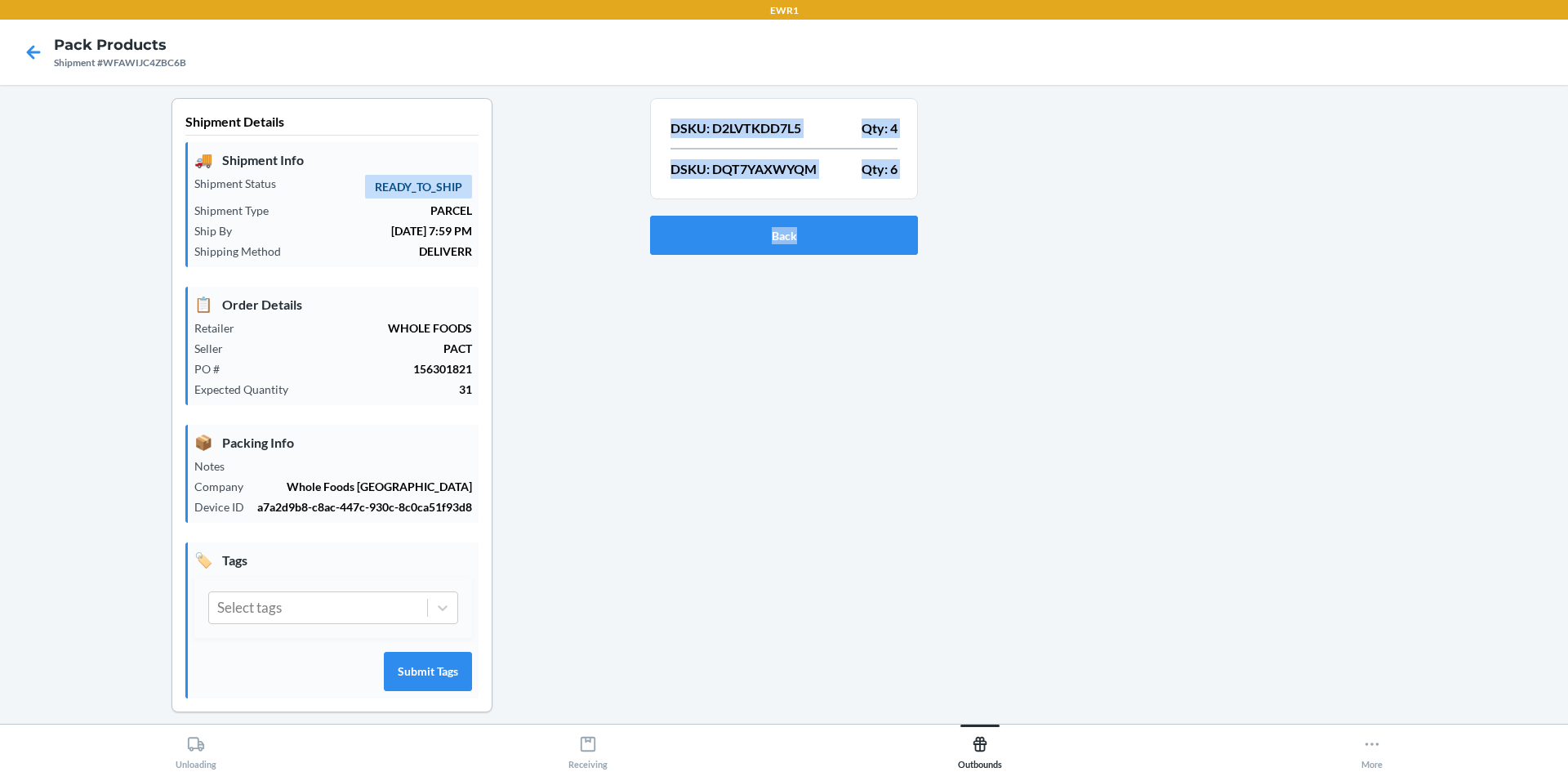
drag, startPoint x: 666, startPoint y: 129, endPoint x: 922, endPoint y: 186, distance: 262.3
click at [922, 186] on div "Shipment Details 🚚 Shipment Info Shipment Status READY_TO_SHIP Shipment Type PA…" at bounding box center [784, 418] width 1541 height 641
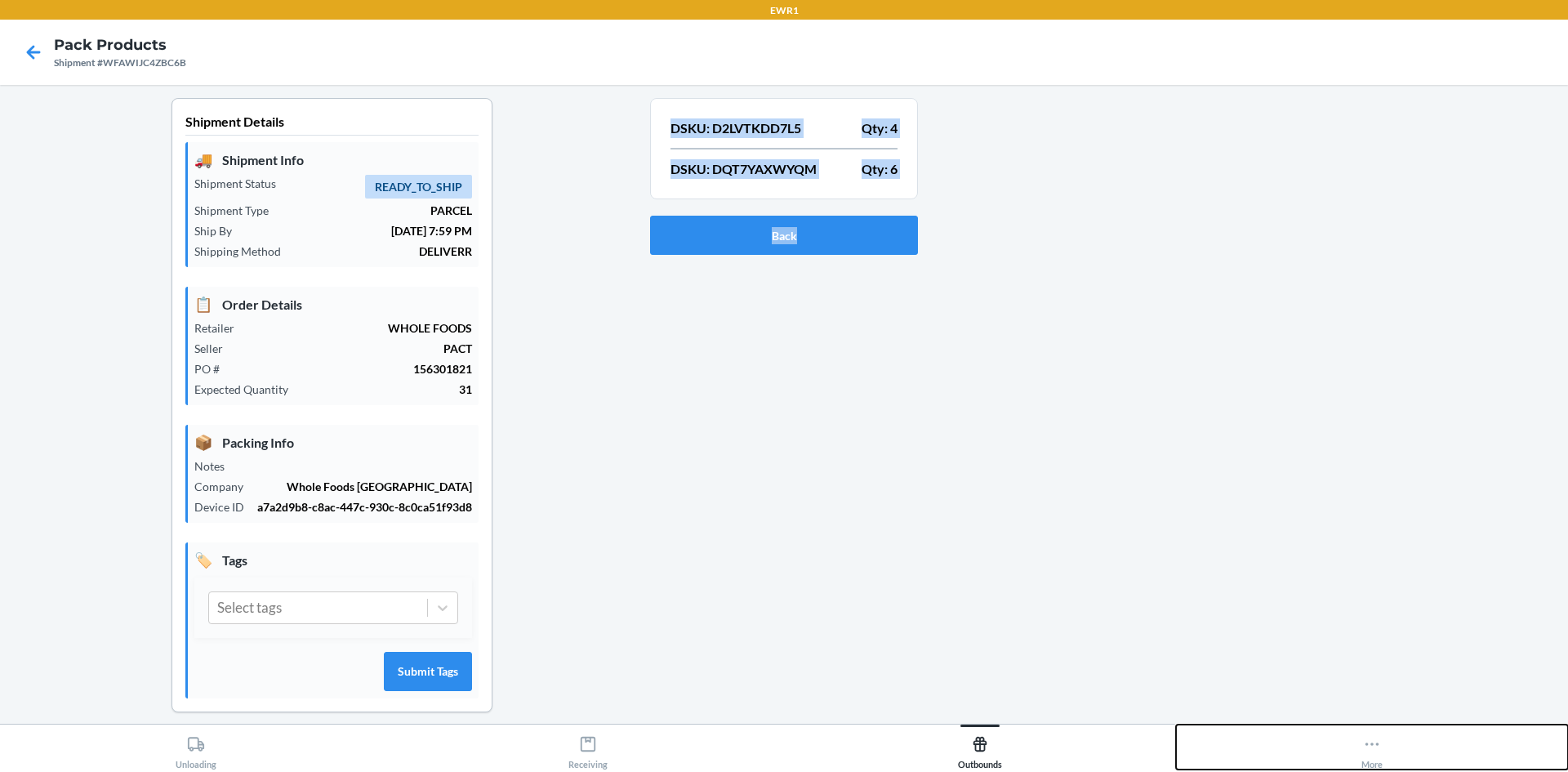
click at [1349, 729] on button "More" at bounding box center [1371, 747] width 392 height 45
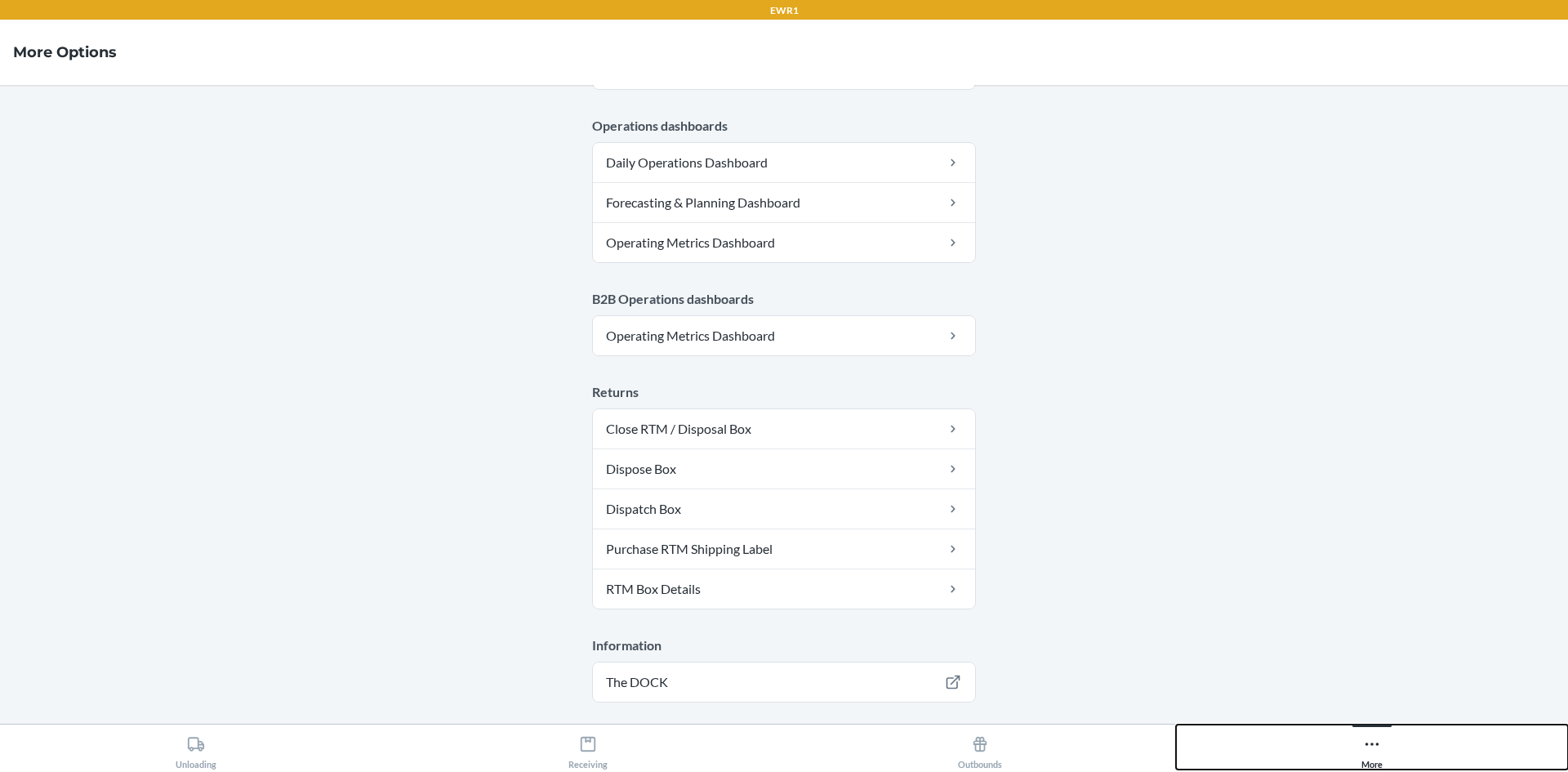
scroll to position [798, 0]
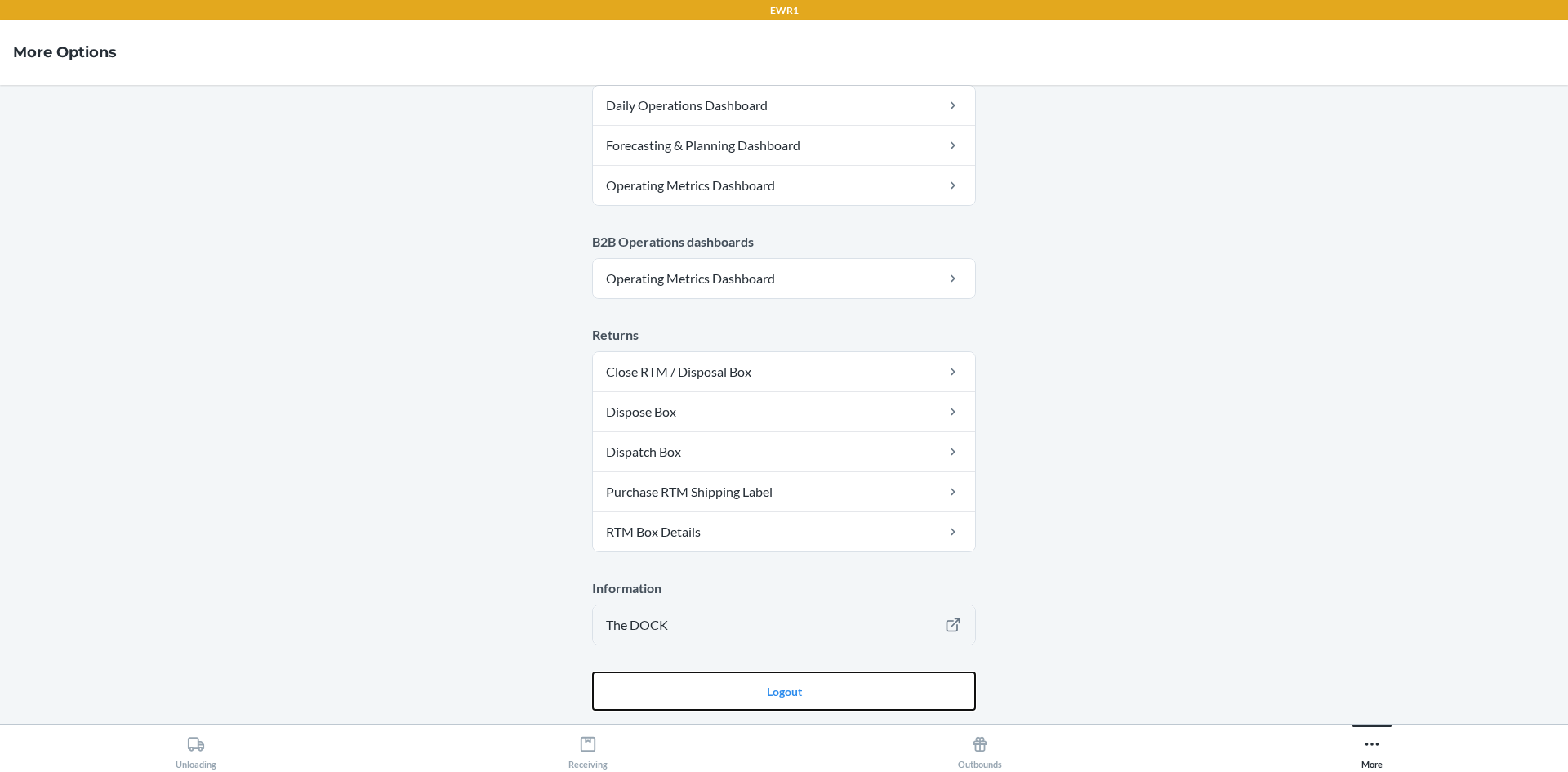
drag, startPoint x: 745, startPoint y: 678, endPoint x: 700, endPoint y: 617, distance: 75.8
click at [745, 678] on button "Logout" at bounding box center [784, 691] width 384 height 39
